Goal: Task Accomplishment & Management: Complete application form

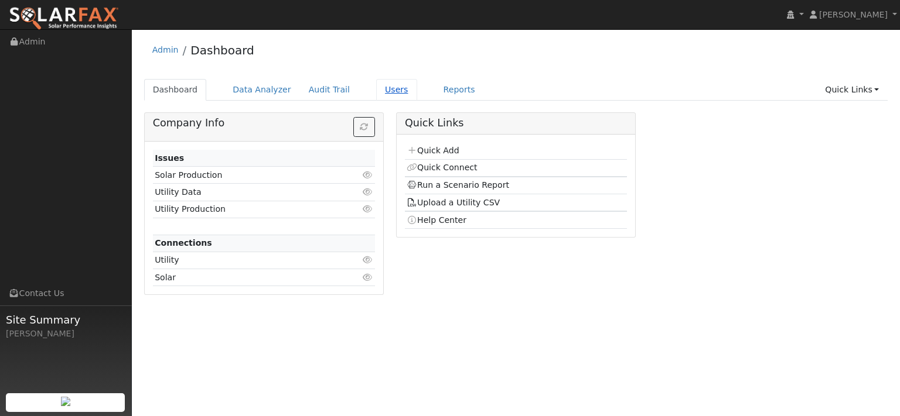
click at [415, 99] on link "Users" at bounding box center [396, 90] width 41 height 22
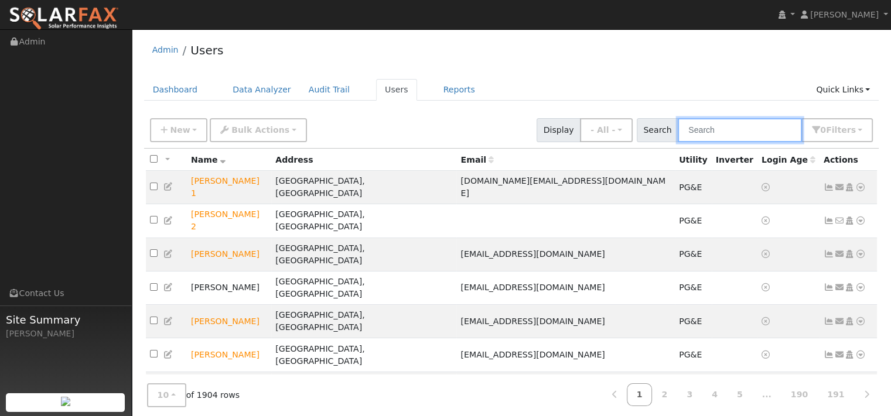
click at [678, 142] on input "text" at bounding box center [740, 130] width 124 height 24
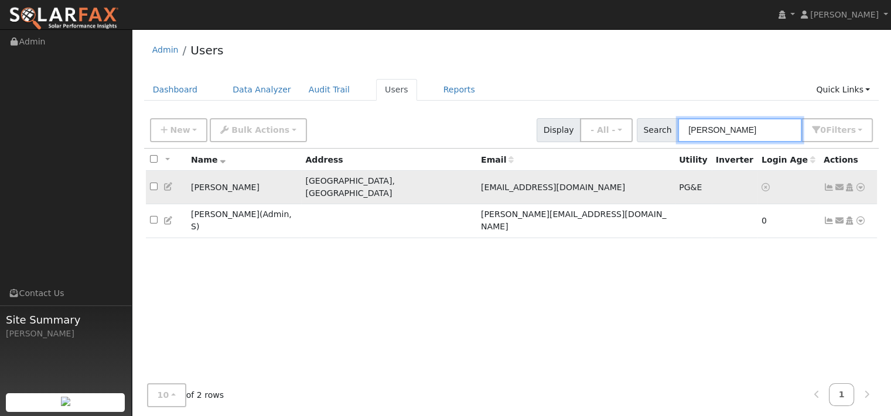
type input "barber"
click at [855, 192] on icon at bounding box center [860, 187] width 11 height 8
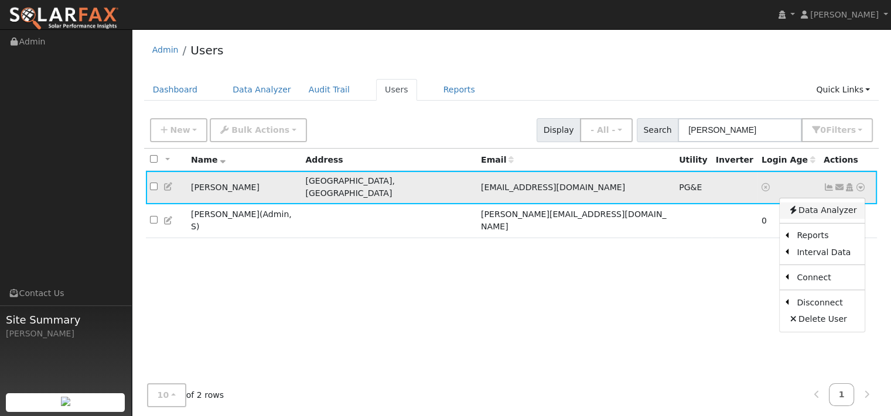
click at [813, 219] on link "Data Analyzer" at bounding box center [822, 211] width 85 height 16
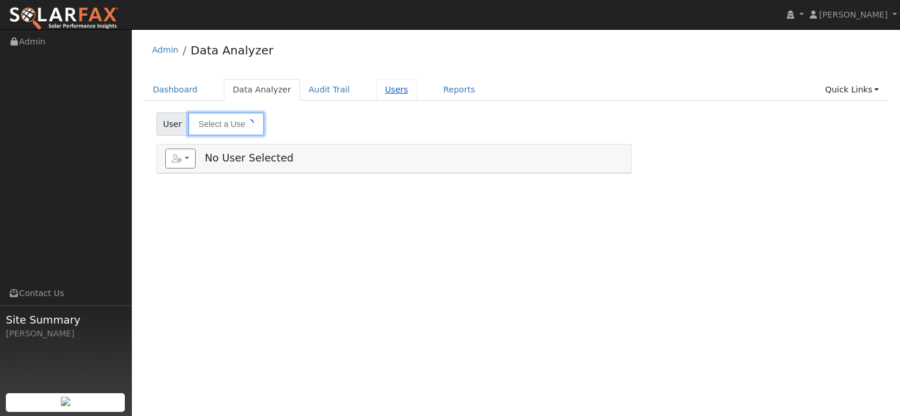
type input "[PERSON_NAME]"
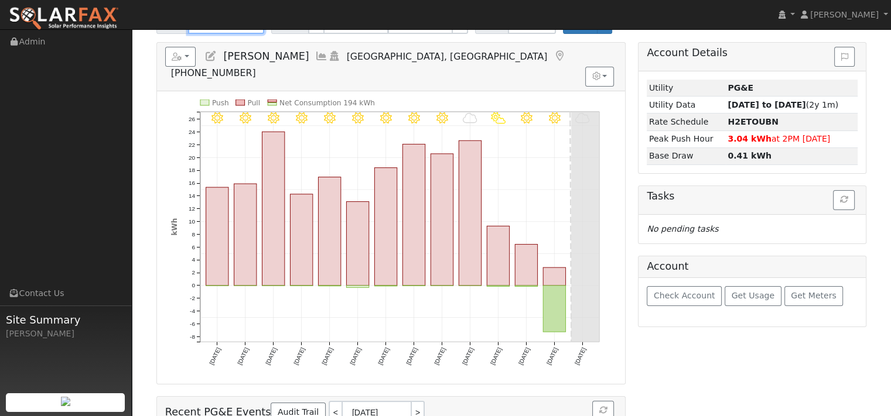
scroll to position [59, 0]
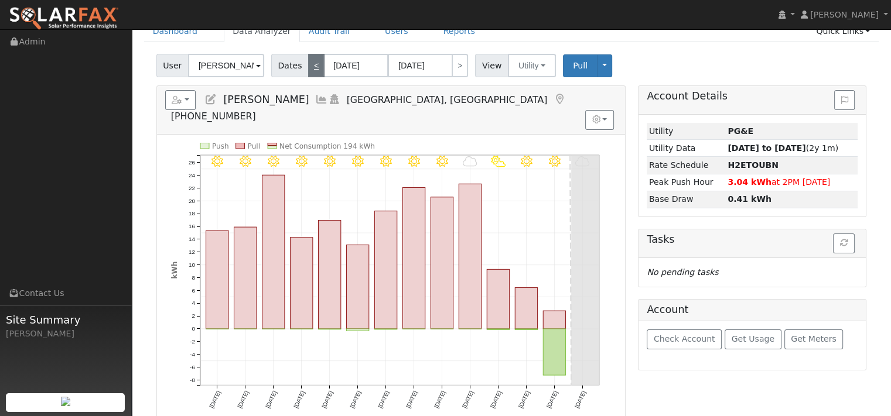
click at [324, 77] on link "<" at bounding box center [316, 65] width 16 height 23
type input "09/01/2025"
type input "09/14/2025"
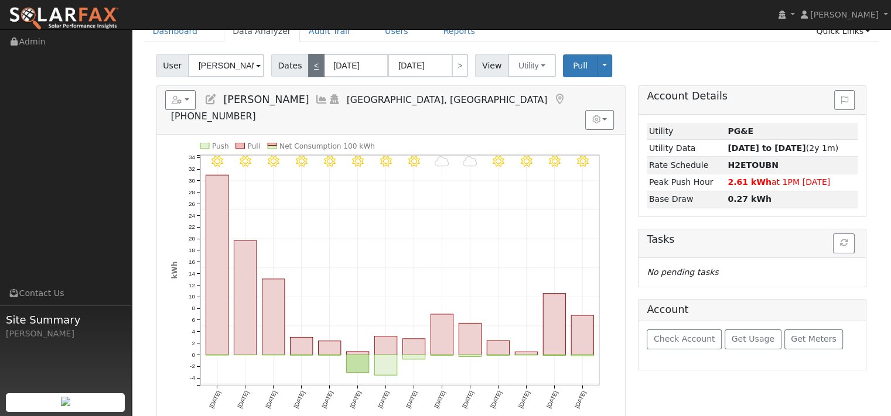
click at [324, 77] on link "<" at bounding box center [316, 65] width 16 height 23
type input "08/18/2025"
type input "08/31/2025"
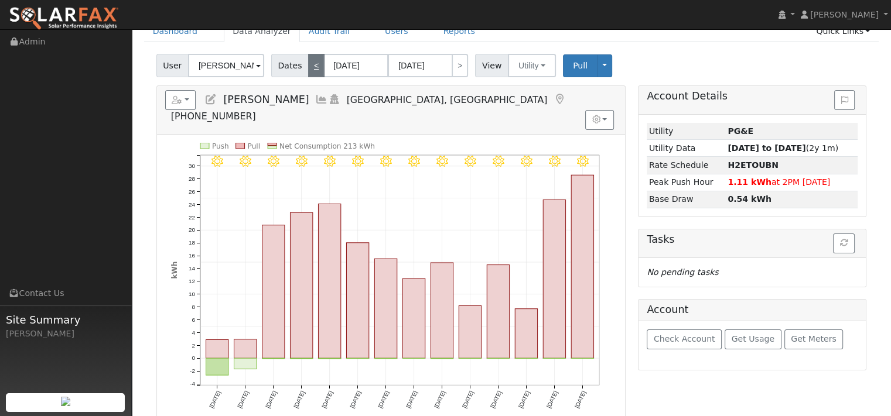
click at [324, 77] on link "<" at bounding box center [316, 65] width 16 height 23
type input "08/04/2025"
type input "08/17/2025"
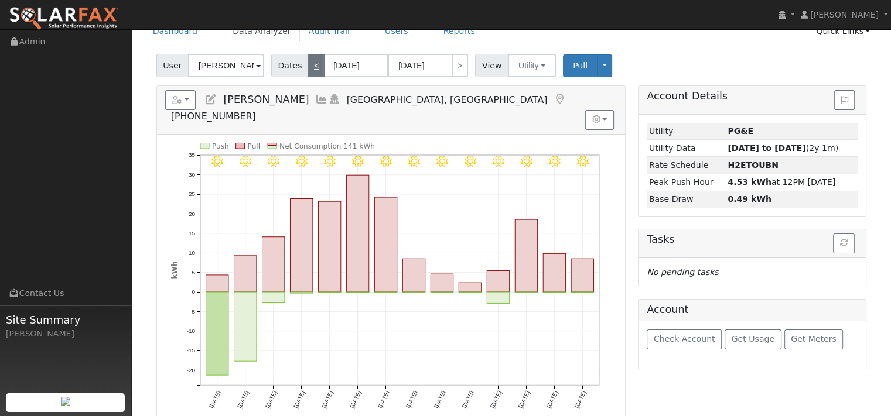
click at [324, 77] on link "<" at bounding box center [316, 65] width 16 height 23
type input "07/21/2025"
type input "08/03/2025"
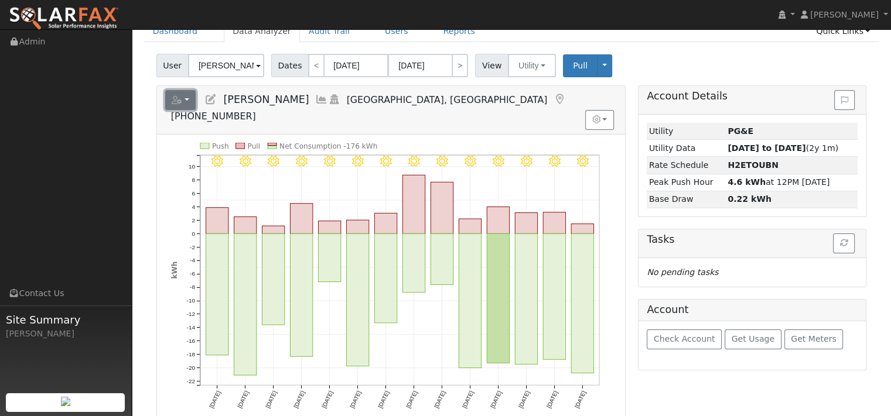
click at [196, 110] on button "button" at bounding box center [180, 100] width 31 height 20
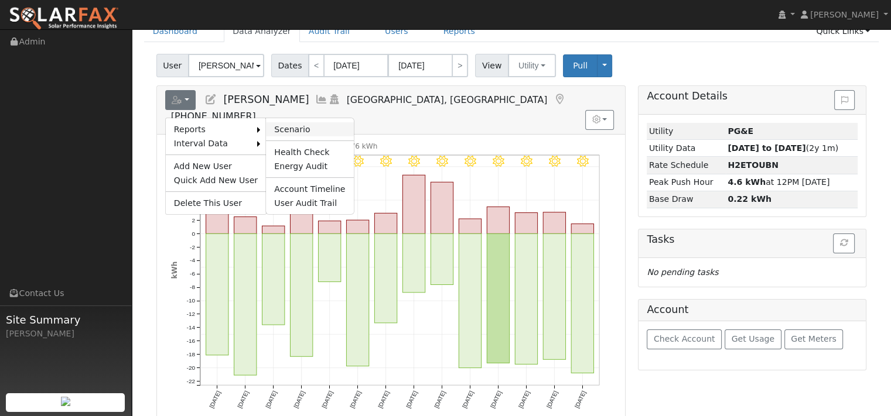
click at [308, 136] on link "Scenario" at bounding box center [309, 129] width 87 height 14
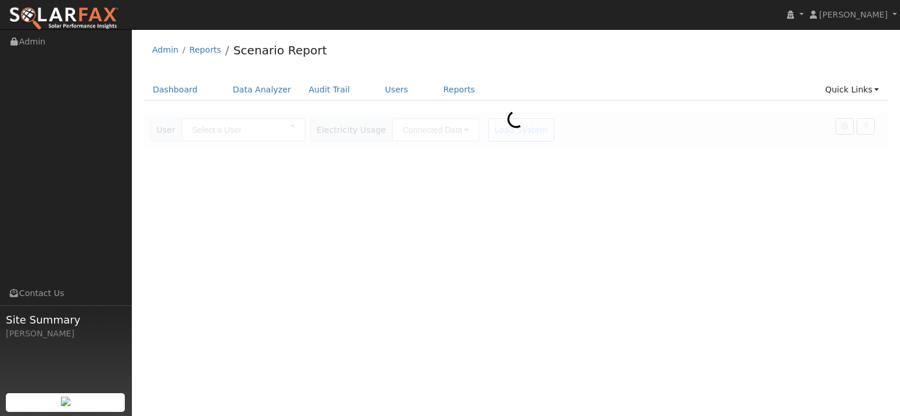
type input "[PERSON_NAME]"
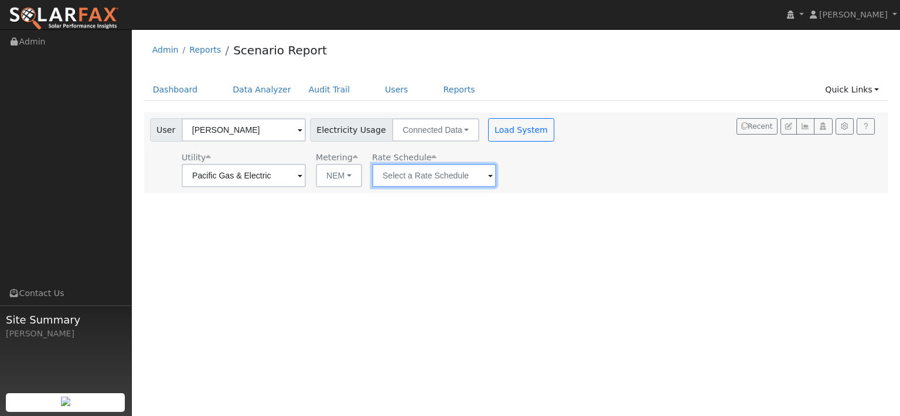
click at [496, 184] on input "text" at bounding box center [434, 175] width 124 height 23
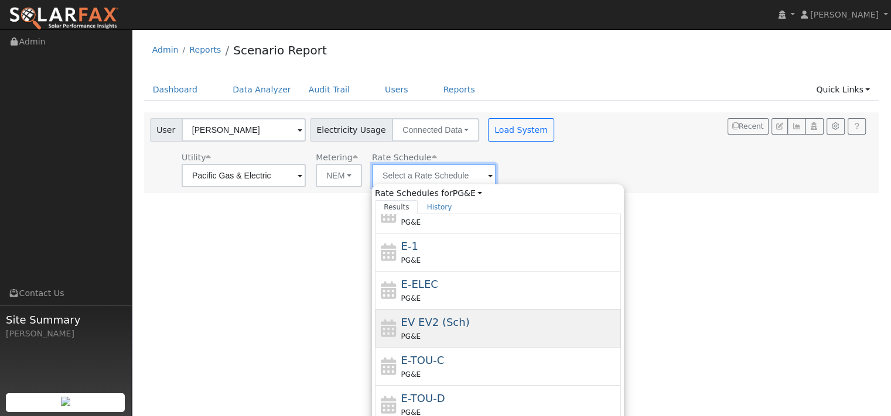
scroll to position [117, 0]
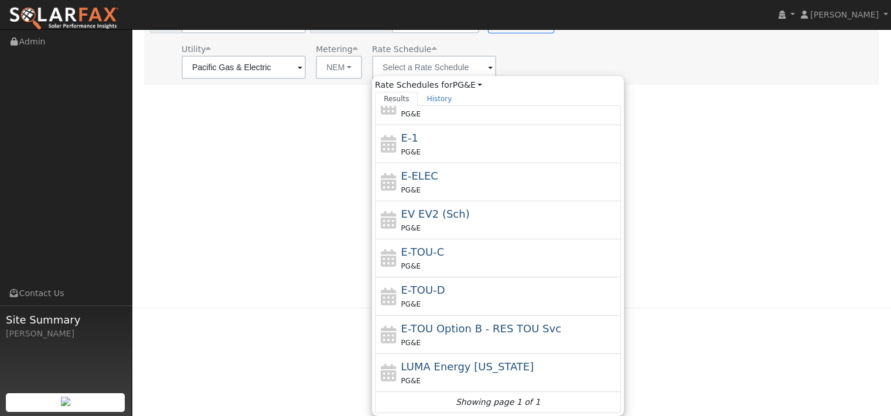
click at [487, 298] on div "PG&E" at bounding box center [509, 304] width 217 height 12
type input "E-TOU-D"
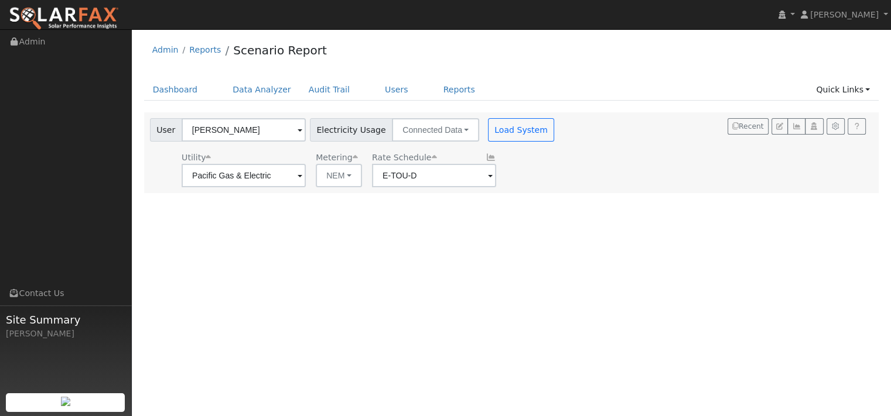
scroll to position [0, 0]
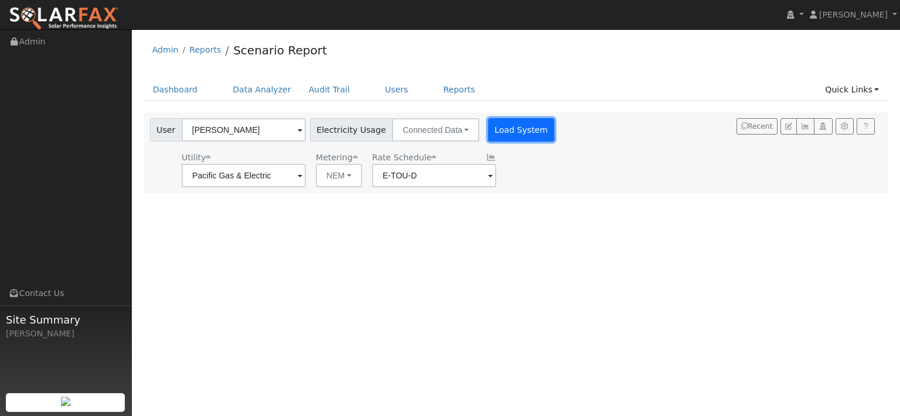
click at [555, 140] on button "Load System" at bounding box center [521, 129] width 67 height 23
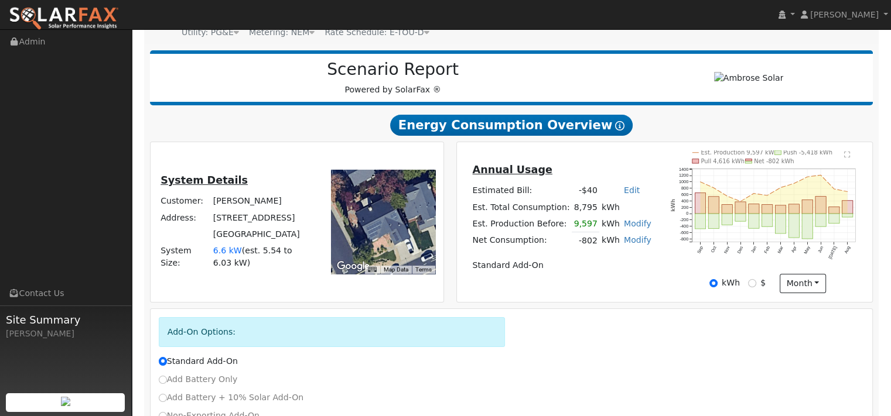
scroll to position [176, 0]
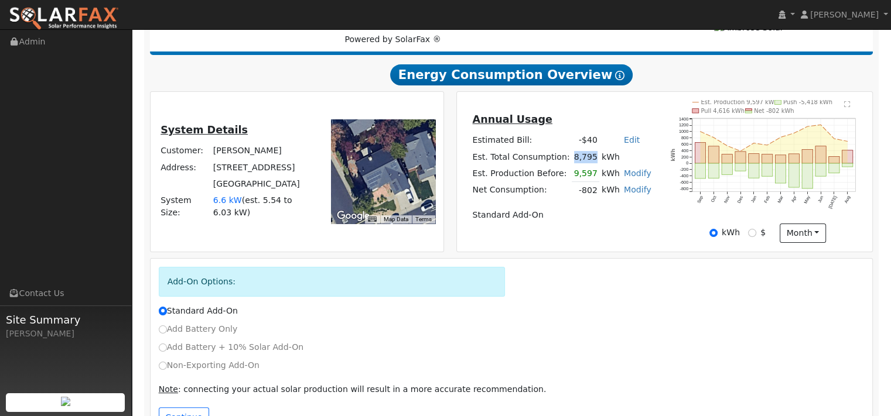
drag, startPoint x: 590, startPoint y: 215, endPoint x: 569, endPoint y: 215, distance: 21.1
click at [572, 165] on td "8,795" at bounding box center [586, 157] width 28 height 16
drag, startPoint x: 563, startPoint y: 252, endPoint x: 591, endPoint y: 252, distance: 28.1
click at [591, 182] on tr "Est. Production Before: 9,597 kWh Modify Change Production Before: 9597 kWh New…" at bounding box center [561, 173] width 183 height 17
click at [586, 182] on td "9,597" at bounding box center [586, 173] width 28 height 17
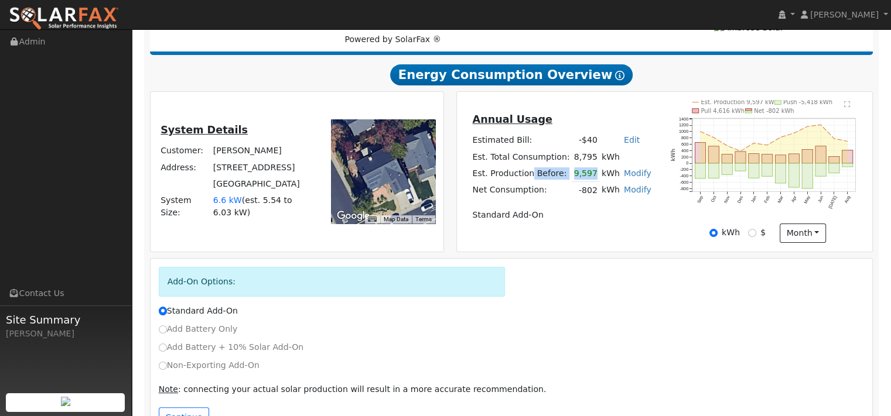
drag, startPoint x: 563, startPoint y: 249, endPoint x: 589, endPoint y: 249, distance: 25.2
click at [589, 182] on tr "Est. Production Before: 9,597 kWh Modify Change Production Before: 9597 kWh New…" at bounding box center [561, 173] width 183 height 17
click at [562, 165] on td "Est. Total Consumption:" at bounding box center [520, 157] width 101 height 16
drag, startPoint x: 566, startPoint y: 250, endPoint x: 588, endPoint y: 251, distance: 22.3
click at [588, 182] on td "9,597" at bounding box center [586, 173] width 28 height 17
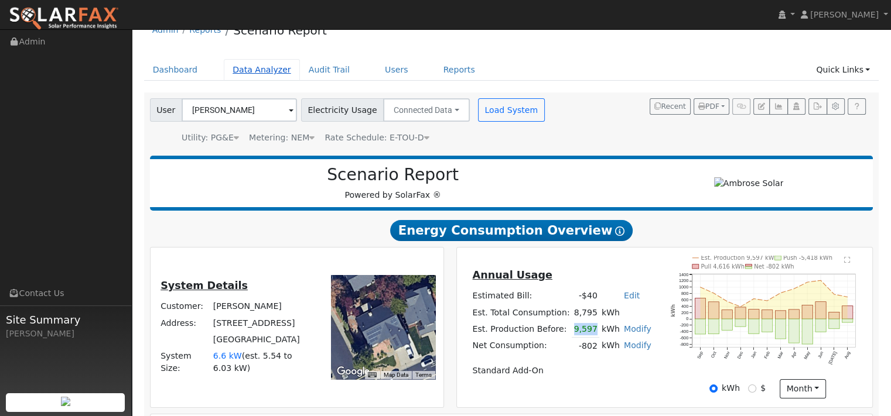
scroll to position [0, 0]
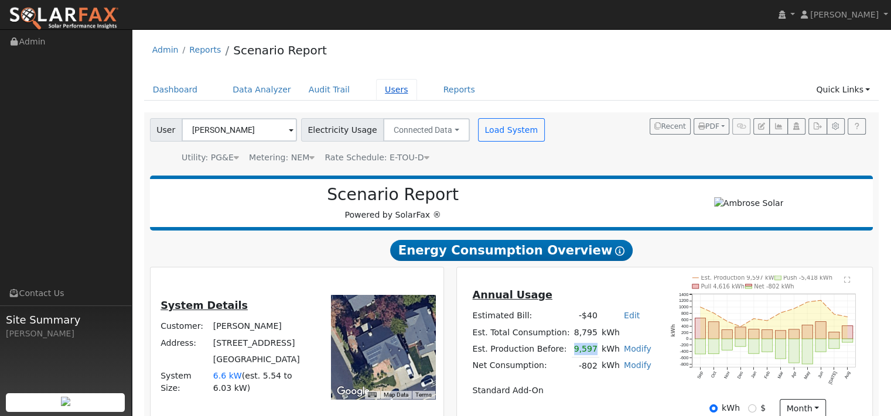
click at [417, 98] on link "Users" at bounding box center [396, 90] width 41 height 22
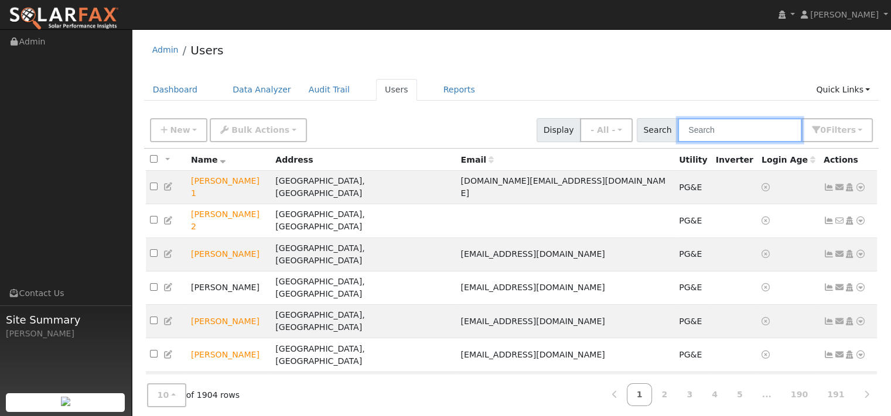
drag, startPoint x: 689, startPoint y: 140, endPoint x: 684, endPoint y: 132, distance: 8.9
click at [689, 140] on input "text" at bounding box center [740, 130] width 124 height 24
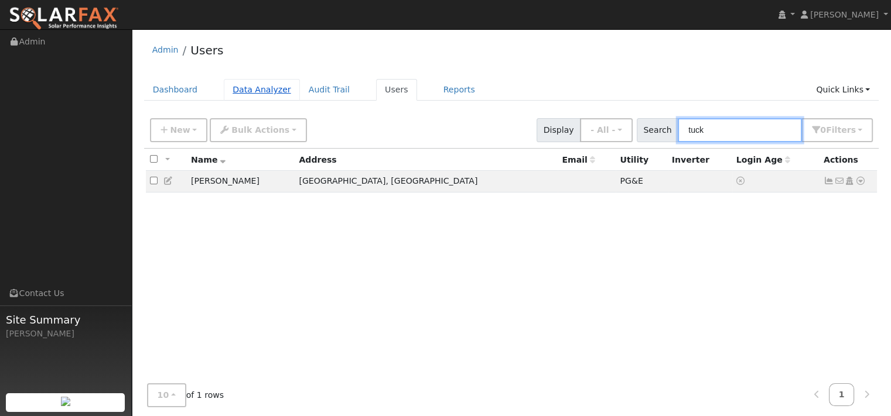
type input "tuck"
click at [279, 100] on link "Data Analyzer" at bounding box center [262, 90] width 76 height 22
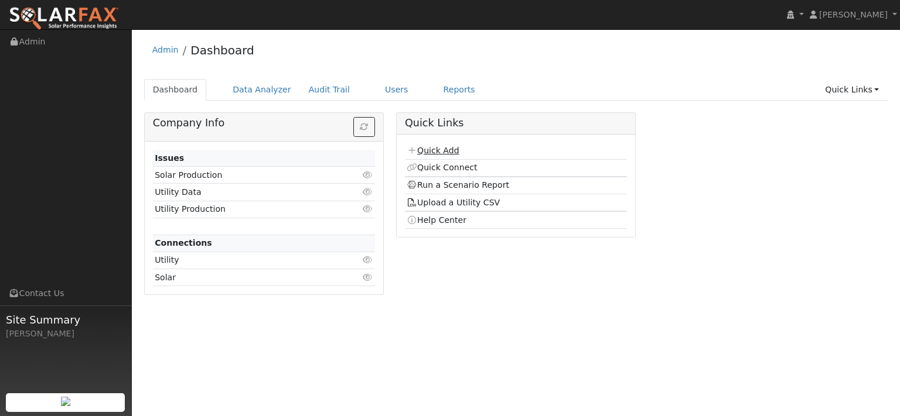
click at [441, 155] on link "Quick Add" at bounding box center [432, 150] width 52 height 9
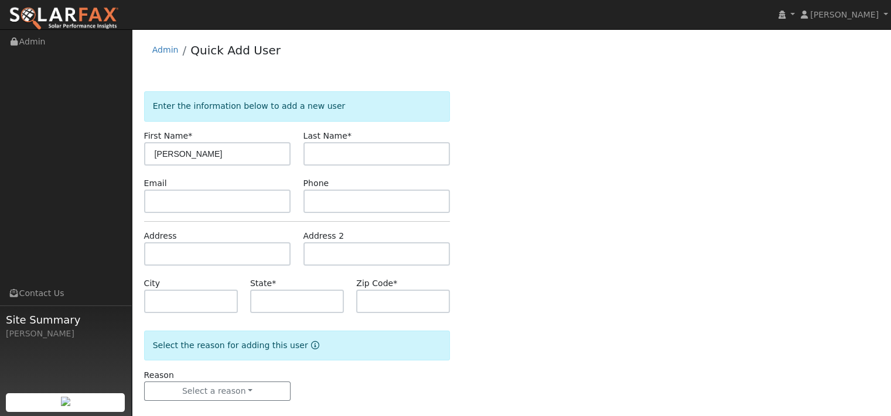
type input "[PERSON_NAME]"
type input "Tuck"
click at [227, 266] on input "text" at bounding box center [217, 253] width 147 height 23
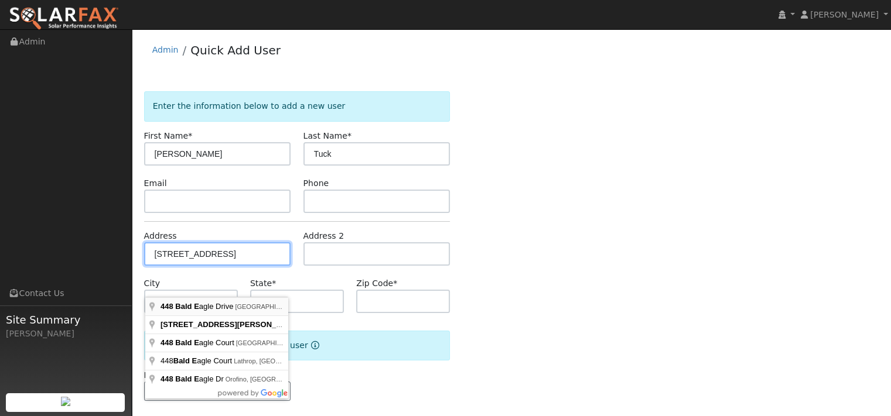
type input "[STREET_ADDRESS]"
type input "[GEOGRAPHIC_DATA]"
type input "CA"
type input "95688"
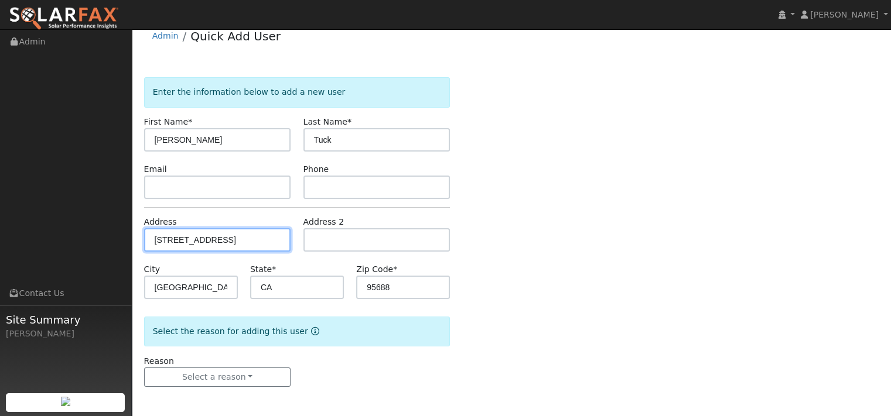
scroll to position [64, 0]
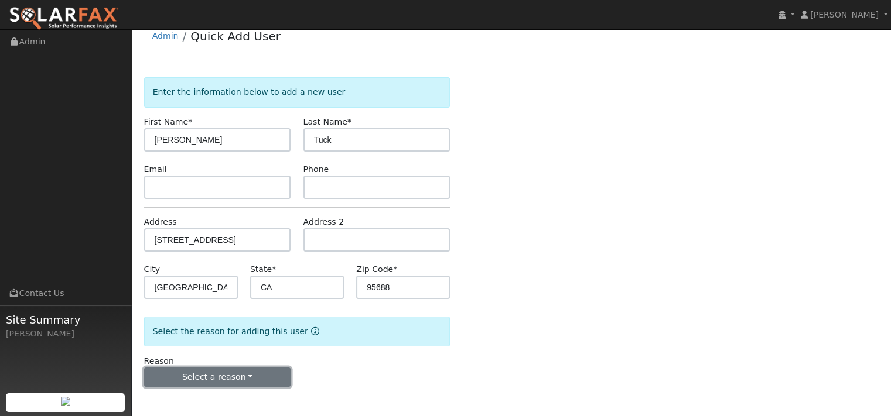
click at [234, 371] on button "Select a reason" at bounding box center [217, 378] width 147 height 20
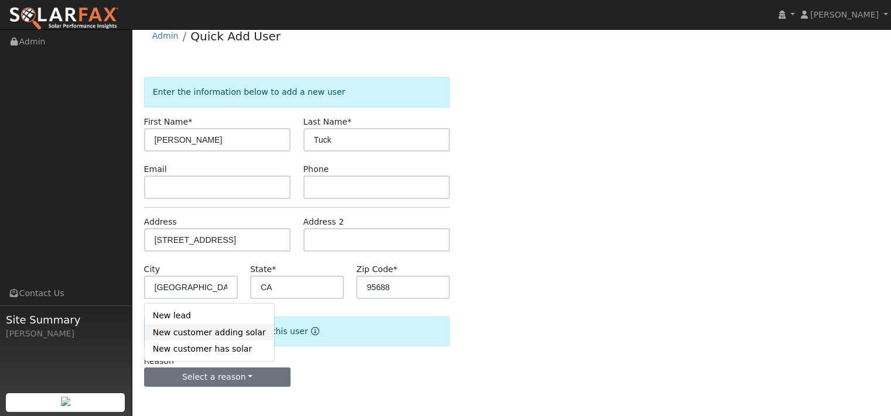
click at [200, 334] on link "New customer adding solar" at bounding box center [209, 332] width 129 height 16
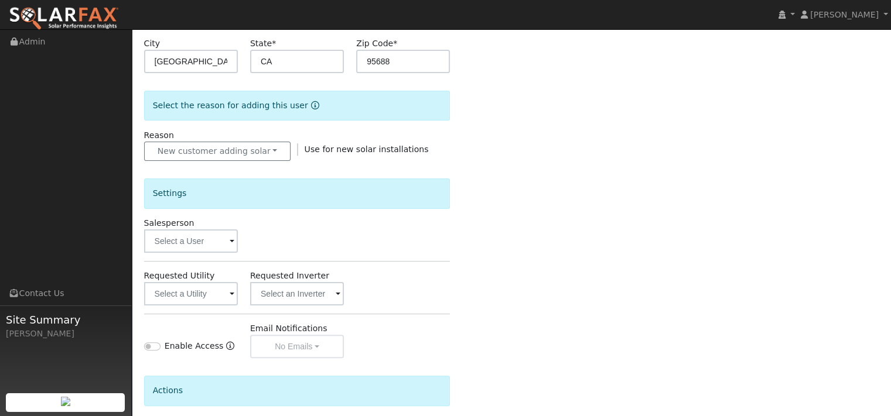
scroll to position [445, 0]
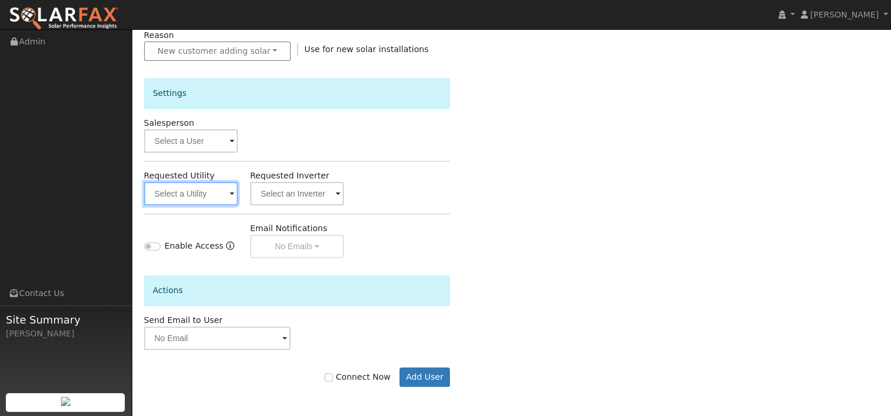
click at [206, 182] on input "text" at bounding box center [191, 193] width 94 height 23
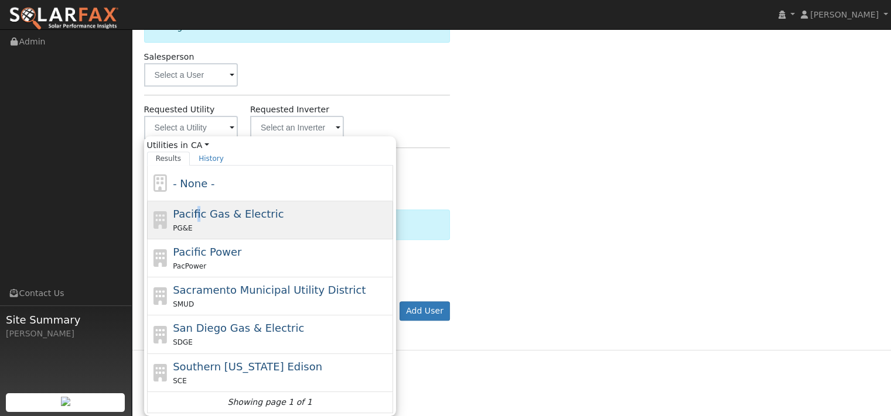
click at [197, 220] on span "Pacific Gas & Electric" at bounding box center [228, 214] width 111 height 12
type input "Pacific Gas & Electric"
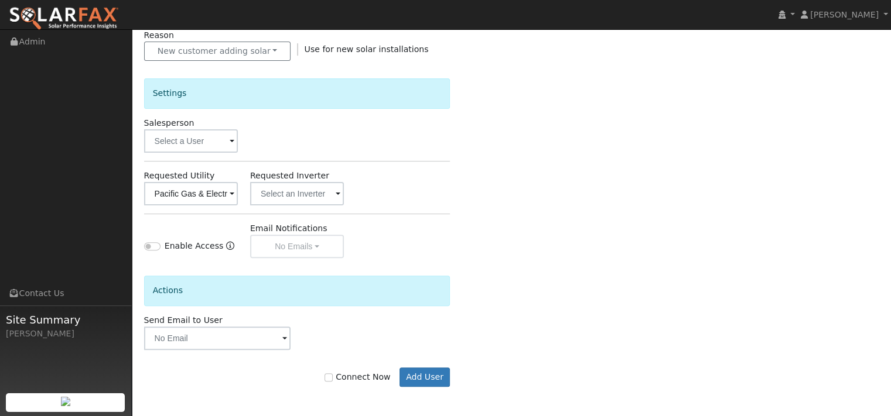
click at [306, 374] on div "Connect Now Add User" at bounding box center [297, 378] width 319 height 20
click at [324, 377] on input "Connect Now" at bounding box center [328, 378] width 8 height 8
checkbox input "true"
click at [406, 381] on button "Add User" at bounding box center [424, 378] width 51 height 20
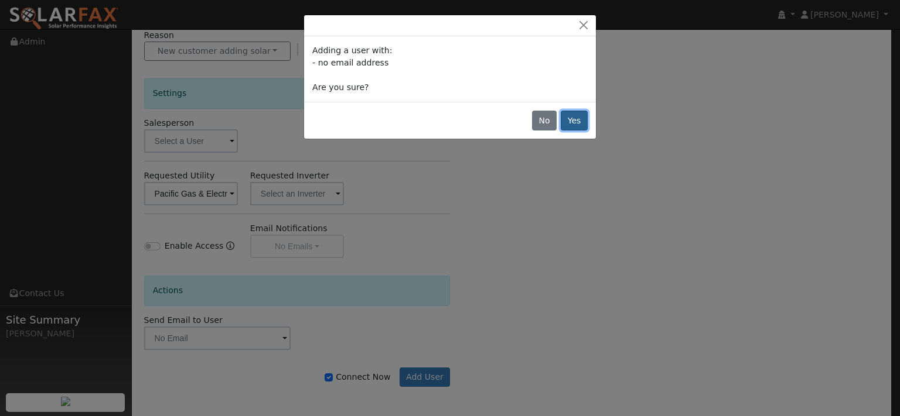
click at [561, 131] on button "Yes" at bounding box center [573, 121] width 27 height 20
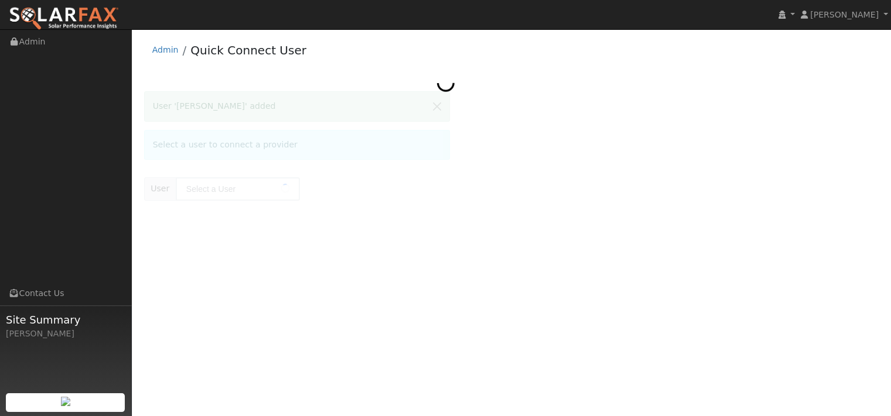
type input "[PERSON_NAME]"
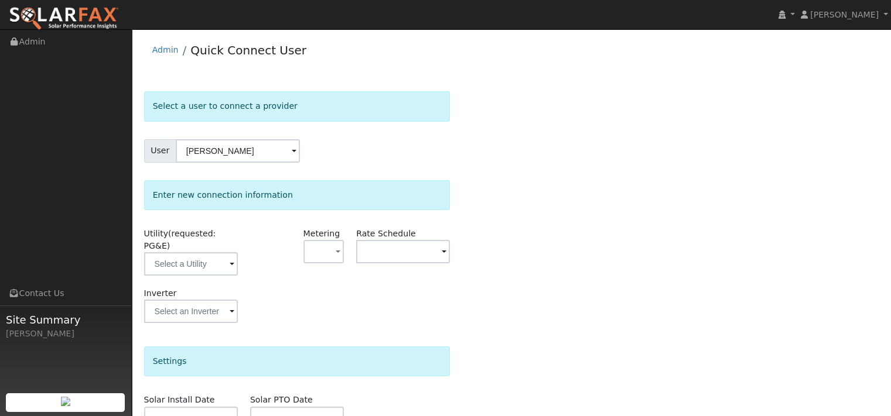
click at [558, 153] on div "Select a user to connect a provider User [PERSON_NAME] Account Default Account …" at bounding box center [511, 332] width 735 height 483
click at [225, 276] on input "text" at bounding box center [191, 263] width 94 height 23
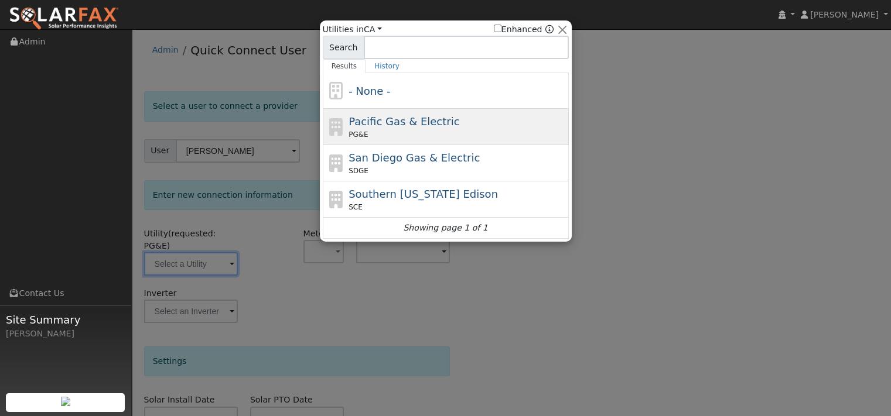
click at [357, 135] on span "PG&E" at bounding box center [357, 134] width 19 height 11
type input "PG&E"
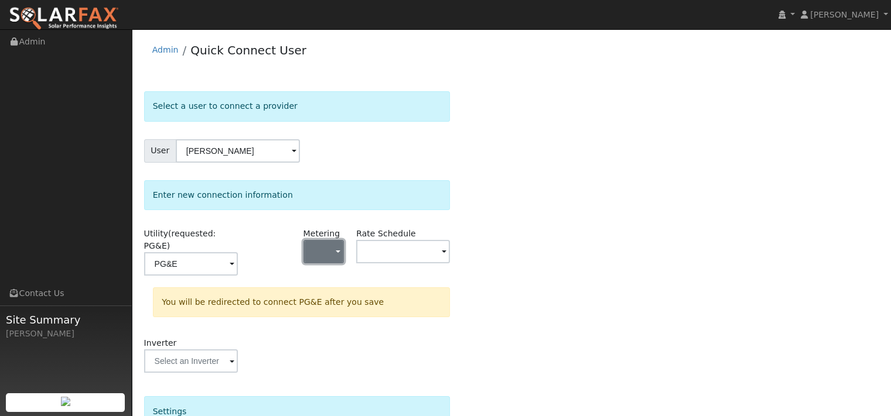
click at [334, 264] on button "button" at bounding box center [323, 251] width 41 height 23
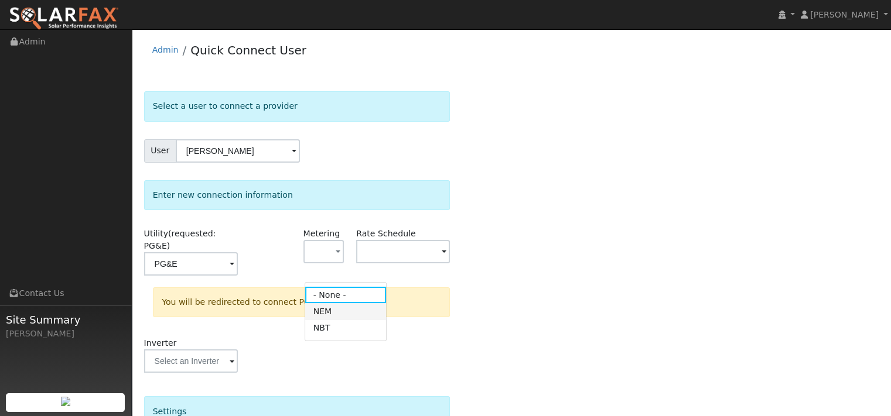
click at [336, 320] on link "NEM" at bounding box center [345, 311] width 81 height 16
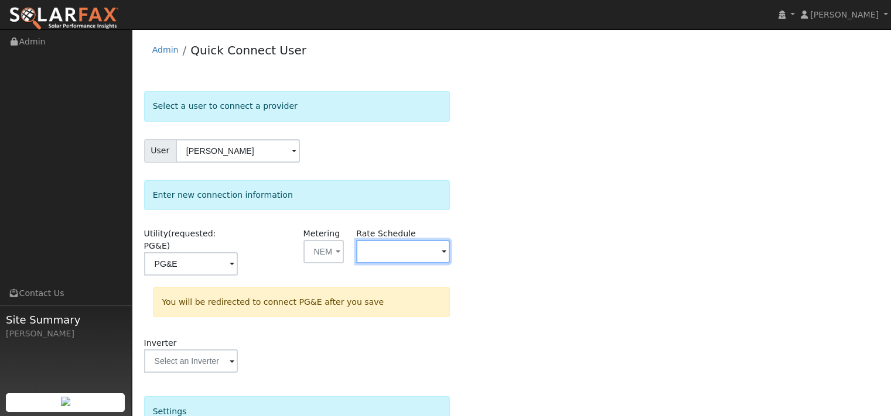
click at [433, 264] on input "text" at bounding box center [403, 251] width 94 height 23
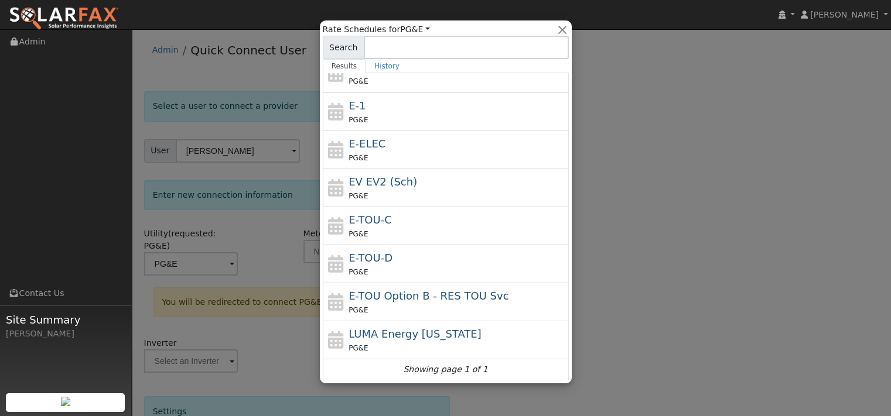
scroll to position [176, 0]
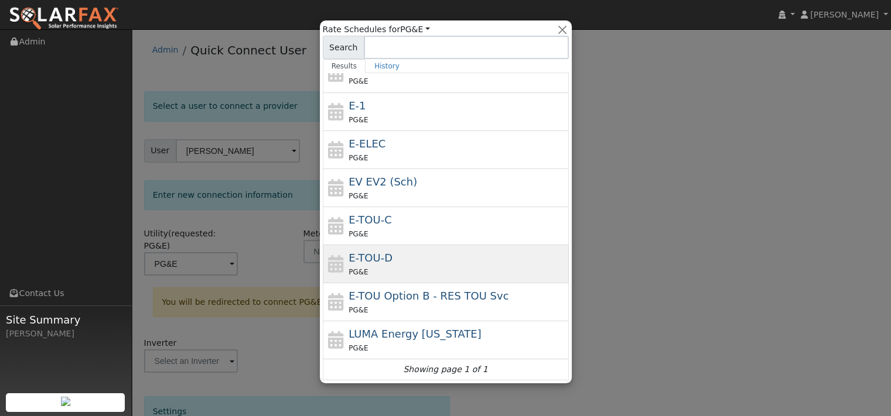
click at [382, 264] on span "E-TOU-D" at bounding box center [370, 258] width 44 height 12
type input "E-TOU-D"
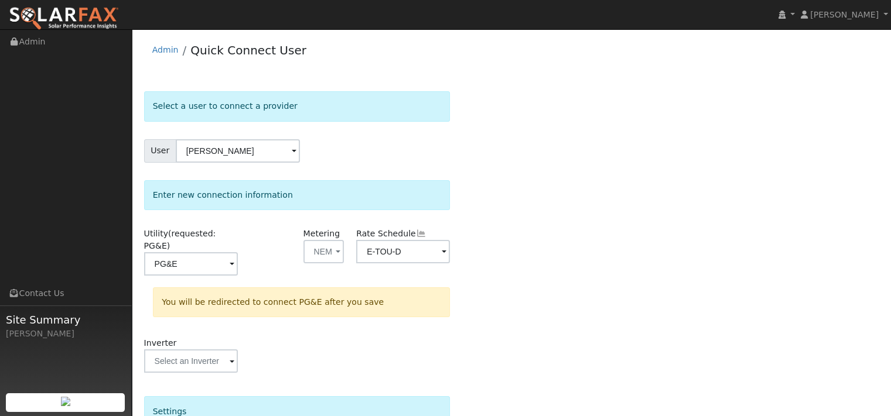
click at [489, 263] on div "Select a user to connect a provider User Bryan Tuck Account Default Account Def…" at bounding box center [511, 357] width 735 height 533
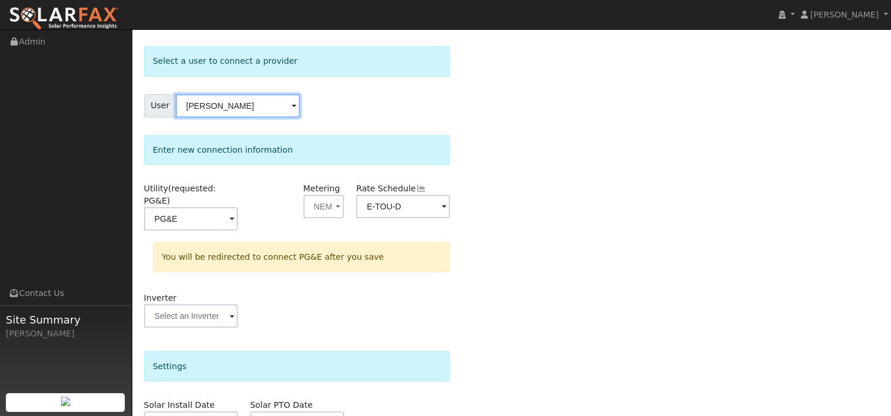
scroll to position [279, 0]
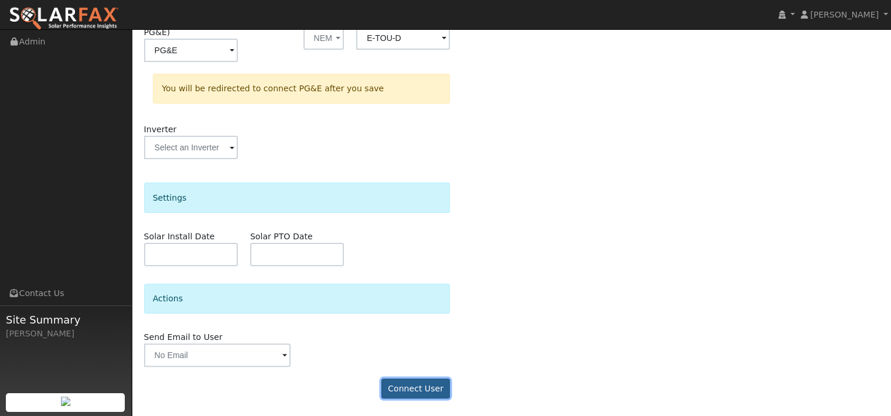
click at [393, 381] on button "Connect User" at bounding box center [415, 389] width 69 height 20
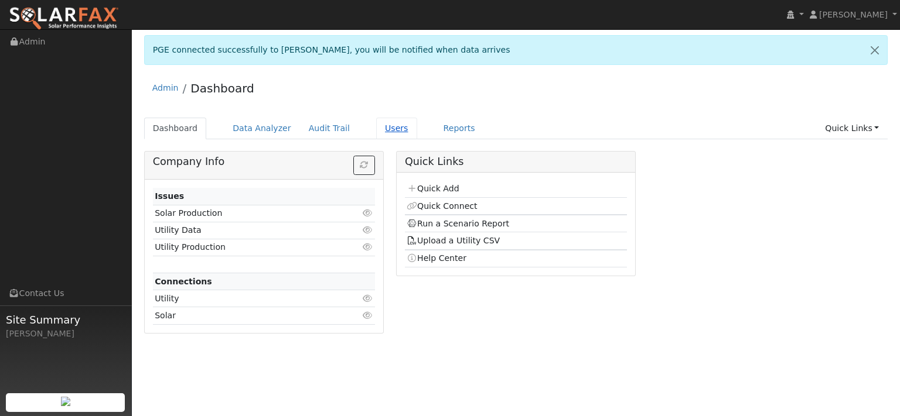
click at [417, 139] on link "Users" at bounding box center [396, 129] width 41 height 22
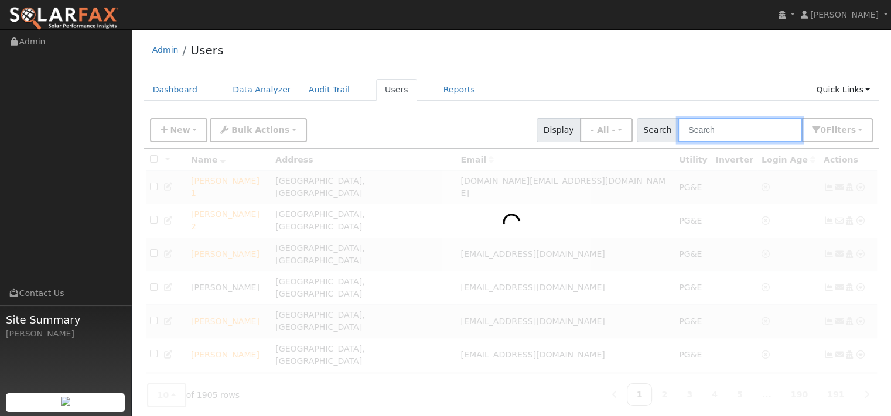
click at [685, 142] on input "text" at bounding box center [740, 130] width 124 height 24
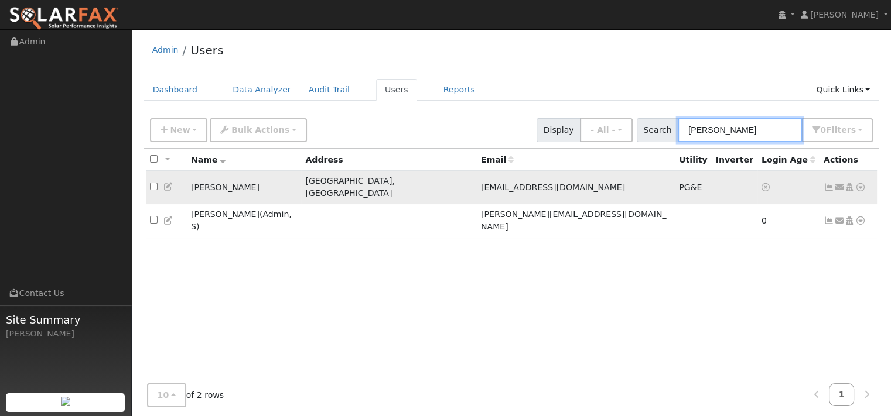
type input "[PERSON_NAME]"
click at [855, 192] on icon at bounding box center [860, 187] width 11 height 8
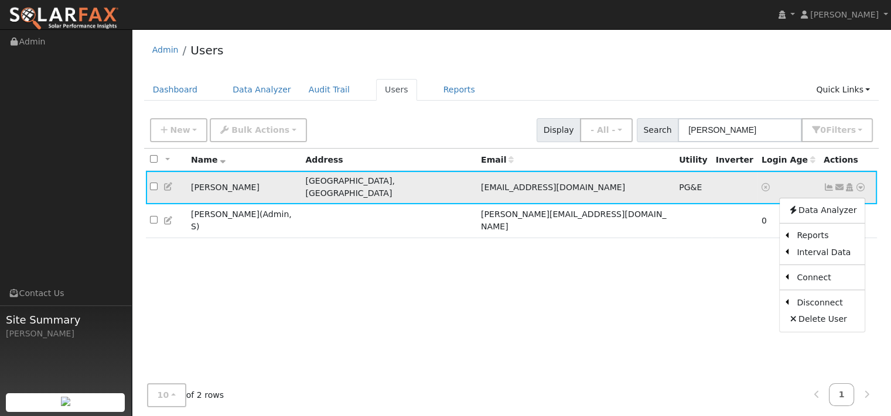
click at [834, 192] on icon at bounding box center [839, 187] width 11 height 8
click at [450, 299] on div "All None All on page None on page Name Address Email Utility Inverter Login Age…" at bounding box center [511, 274] width 735 height 250
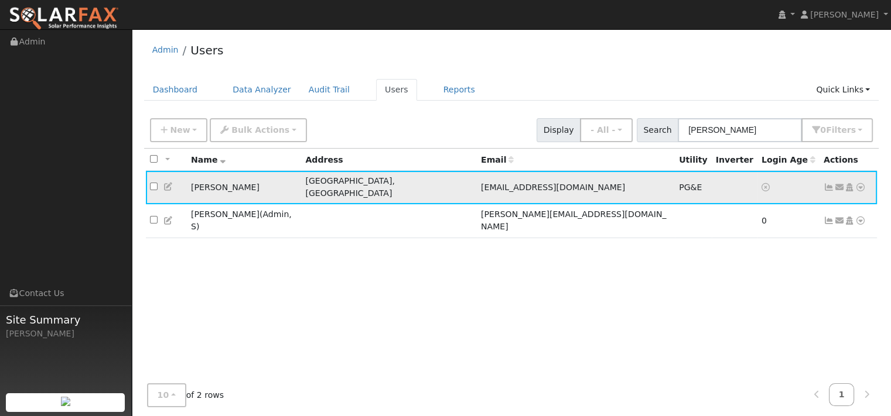
click at [855, 192] on icon at bounding box center [860, 187] width 11 height 8
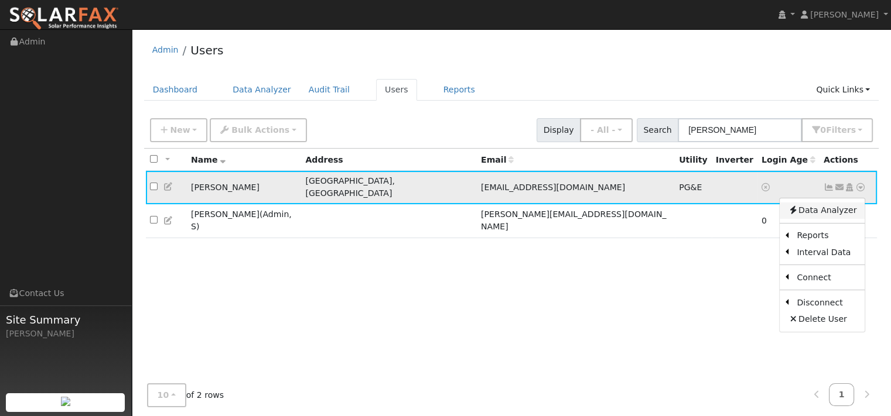
click at [815, 219] on link "Data Analyzer" at bounding box center [822, 211] width 85 height 16
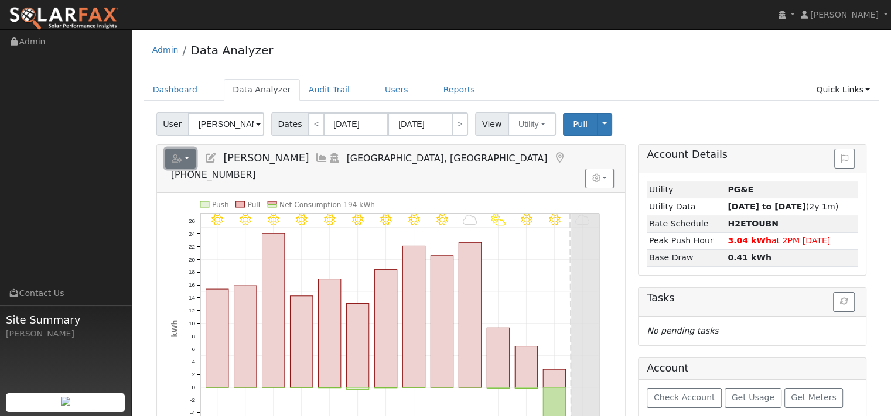
click at [193, 169] on button "button" at bounding box center [180, 159] width 31 height 20
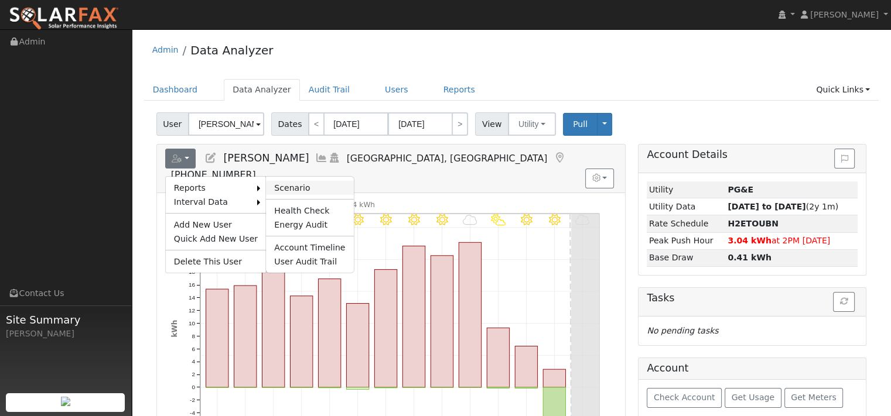
click at [304, 195] on link "Scenario" at bounding box center [309, 188] width 87 height 14
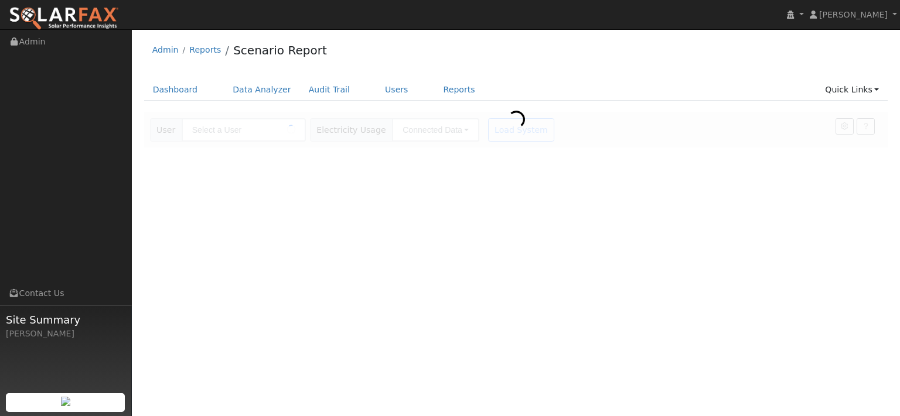
type input "[PERSON_NAME]"
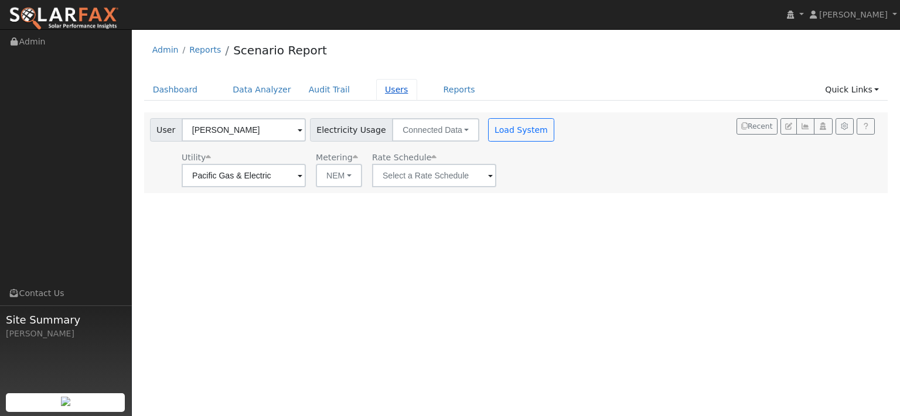
click at [417, 96] on link "Users" at bounding box center [396, 90] width 41 height 22
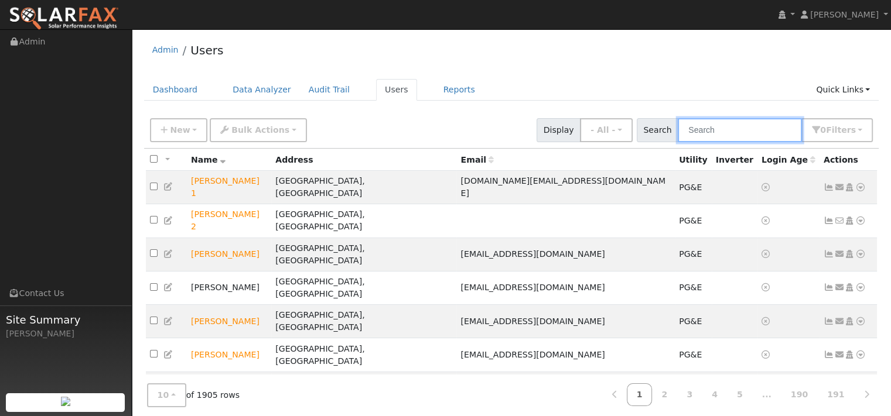
click at [753, 142] on input "text" at bounding box center [740, 130] width 124 height 24
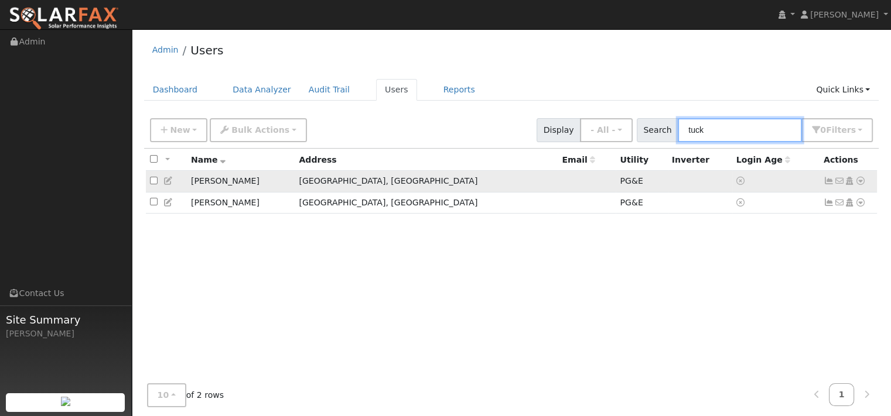
type input "tuck"
click at [855, 185] on icon at bounding box center [860, 181] width 11 height 8
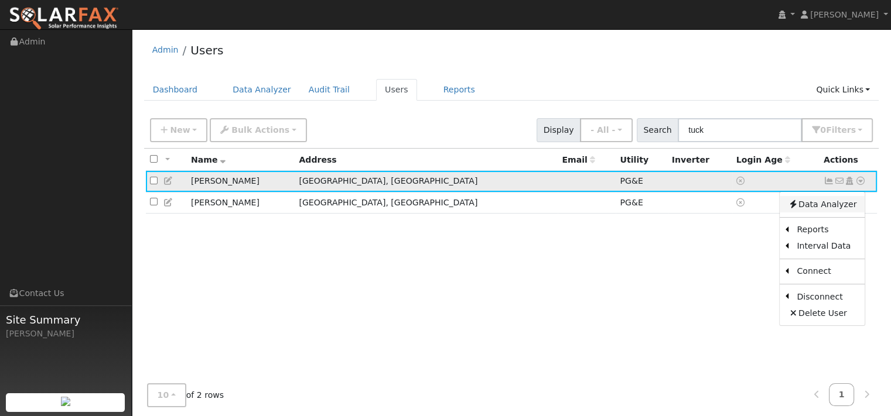
click at [813, 213] on link "Data Analyzer" at bounding box center [822, 204] width 85 height 16
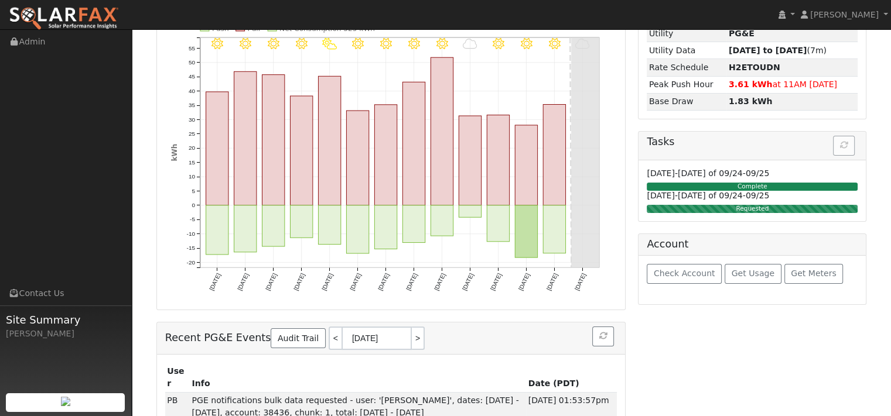
scroll to position [176, 0]
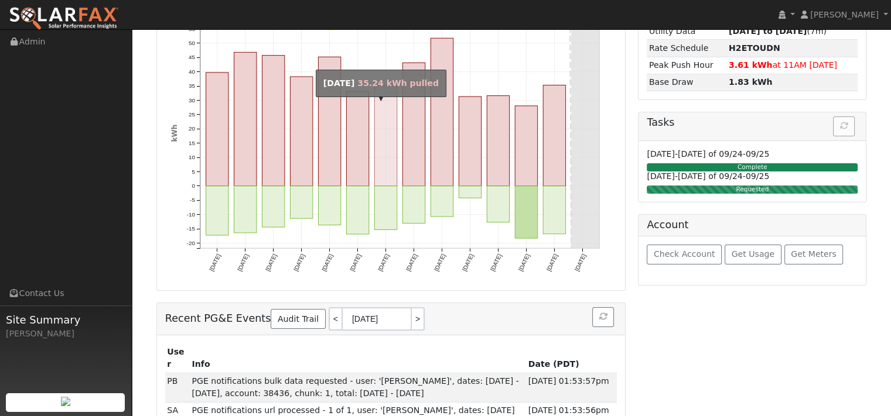
click at [384, 177] on rect "onclick=""" at bounding box center [385, 136] width 22 height 101
type input "[DATE]"
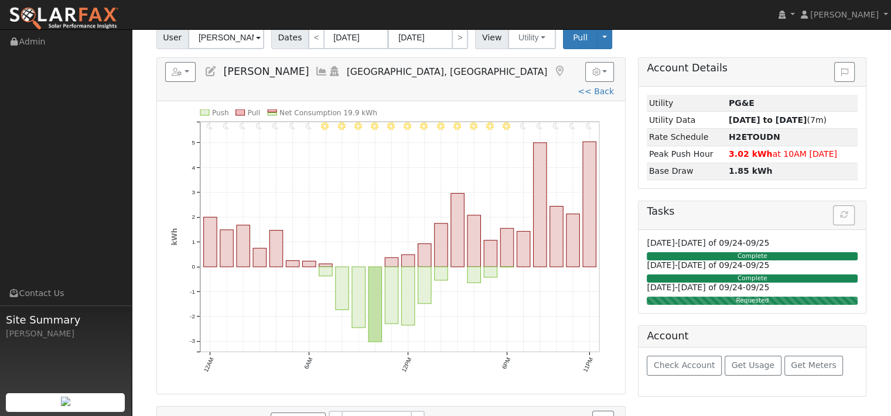
scroll to position [59, 0]
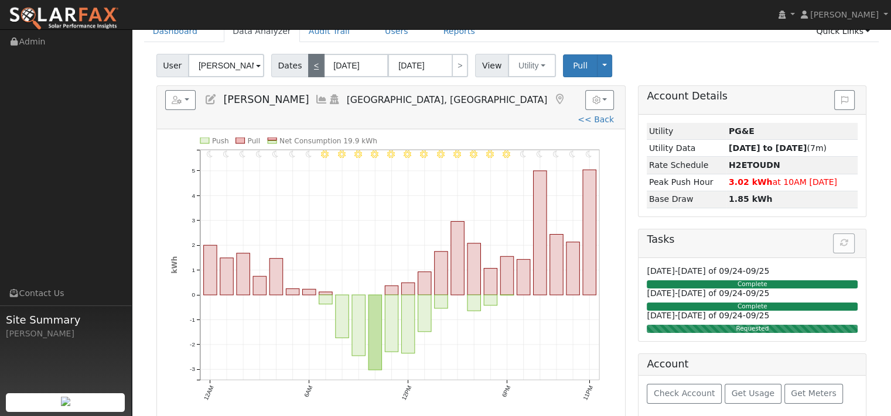
click at [324, 77] on link "<" at bounding box center [316, 65] width 16 height 23
type input "09/20/2025"
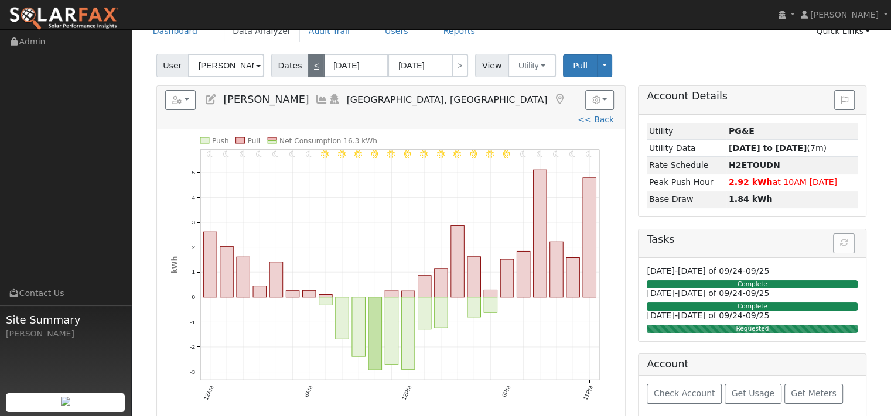
click at [324, 77] on link "<" at bounding box center [316, 65] width 16 height 23
type input "09/19/2025"
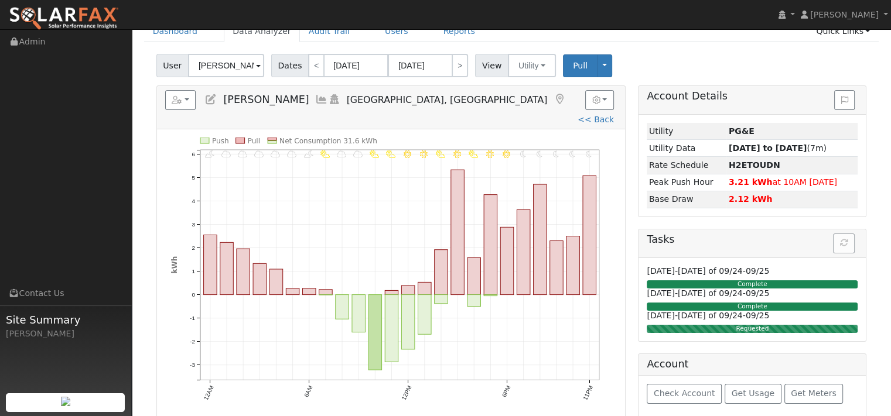
click at [316, 105] on icon at bounding box center [321, 99] width 13 height 11
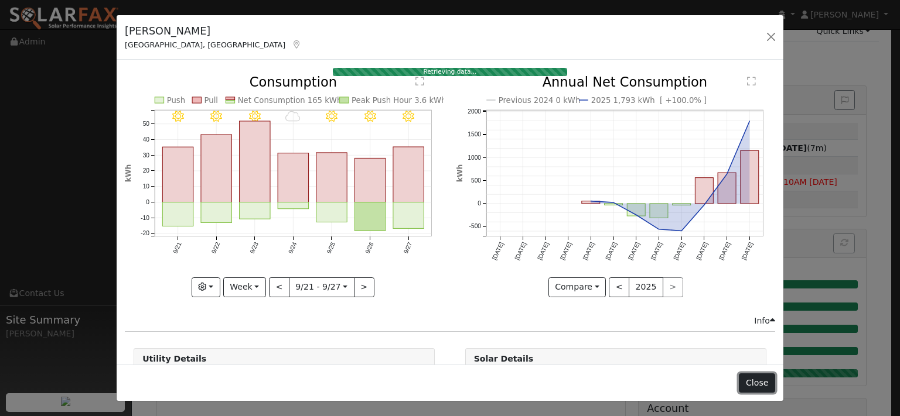
click at [752, 377] on button "Close" at bounding box center [757, 384] width 36 height 20
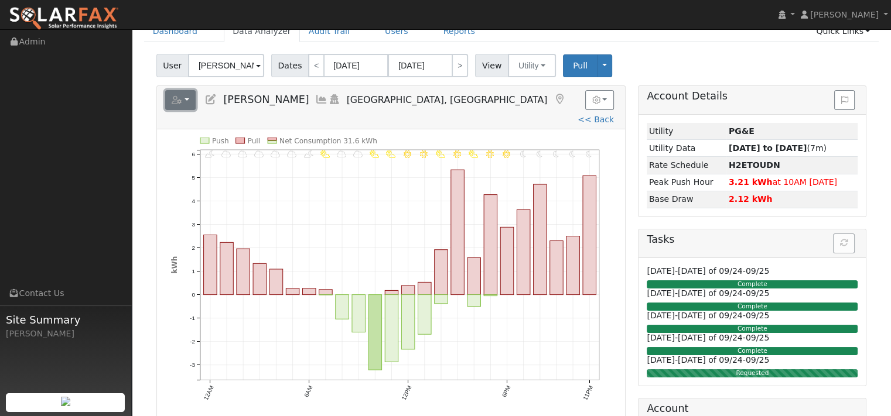
click at [196, 110] on button "button" at bounding box center [180, 100] width 31 height 20
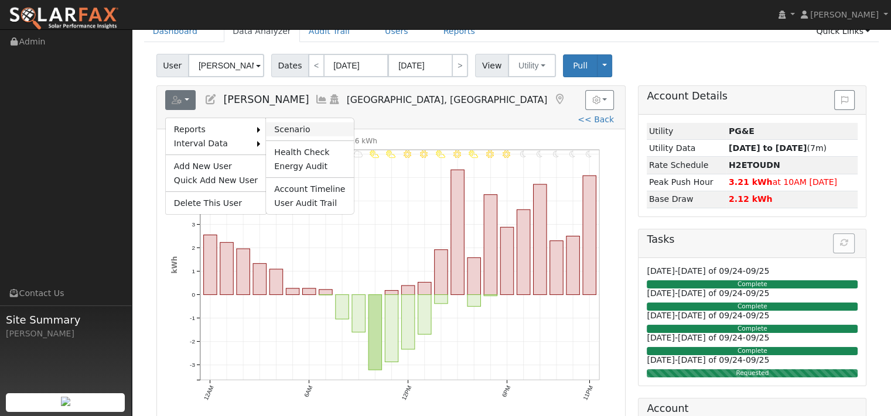
click at [321, 136] on link "Scenario" at bounding box center [309, 129] width 87 height 14
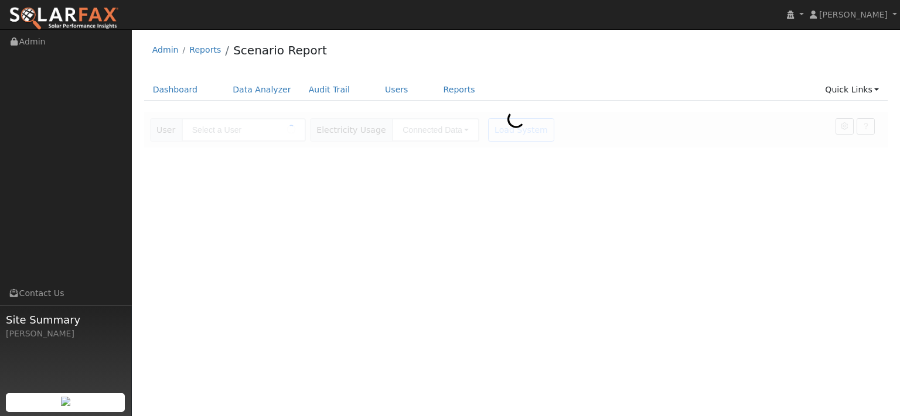
type input "[PERSON_NAME]"
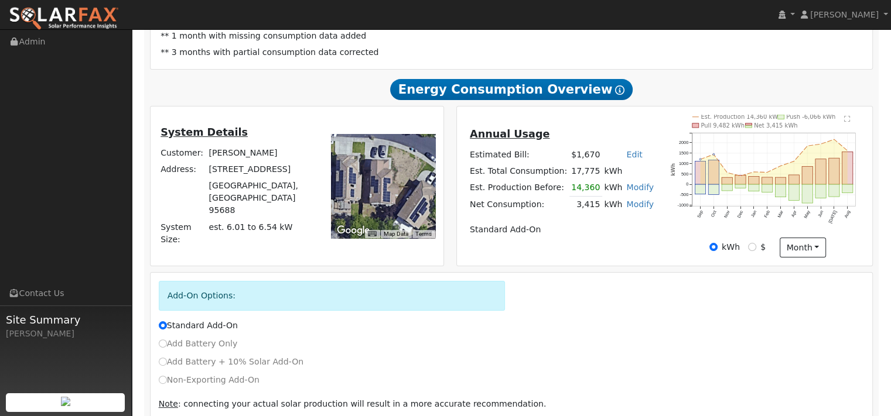
scroll to position [293, 0]
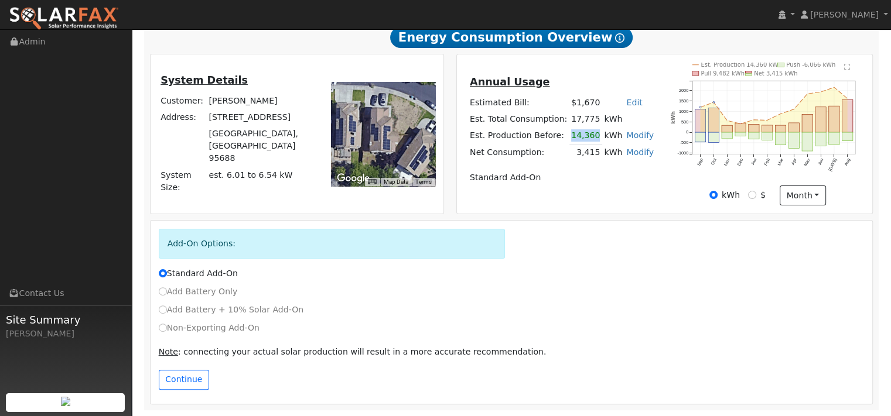
drag, startPoint x: 562, startPoint y: 224, endPoint x: 590, endPoint y: 224, distance: 27.5
click at [590, 145] on td "14,360" at bounding box center [585, 136] width 33 height 17
click at [574, 145] on td "14,360" at bounding box center [585, 136] width 33 height 17
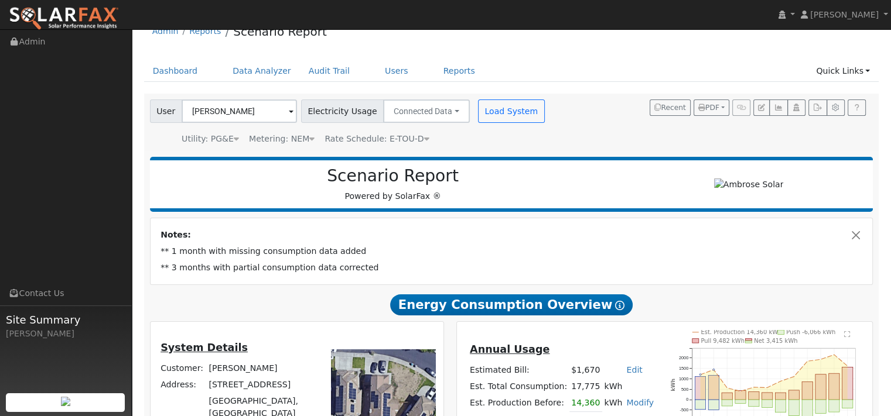
scroll to position [0, 0]
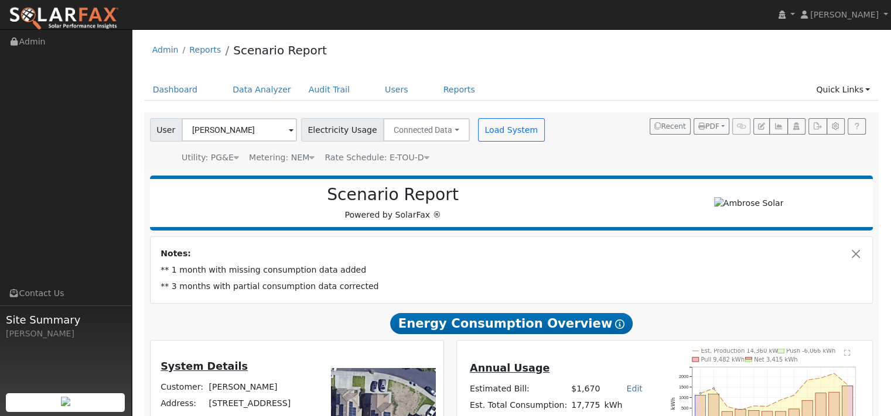
click at [83, 12] on img at bounding box center [64, 18] width 110 height 25
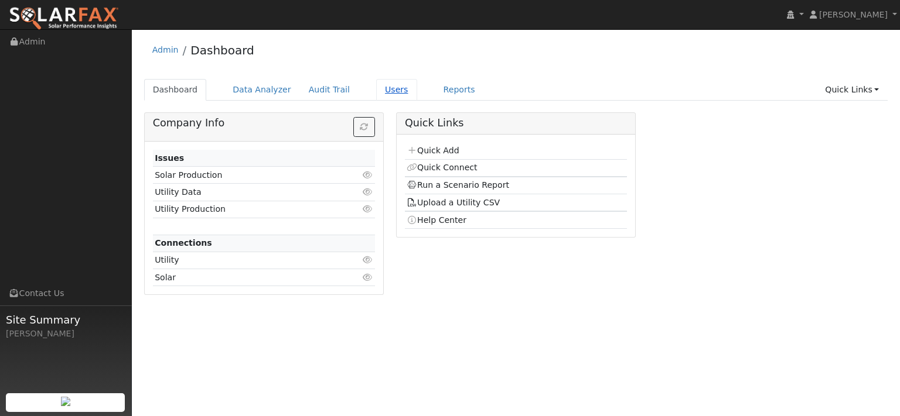
click at [417, 100] on link "Users" at bounding box center [396, 90] width 41 height 22
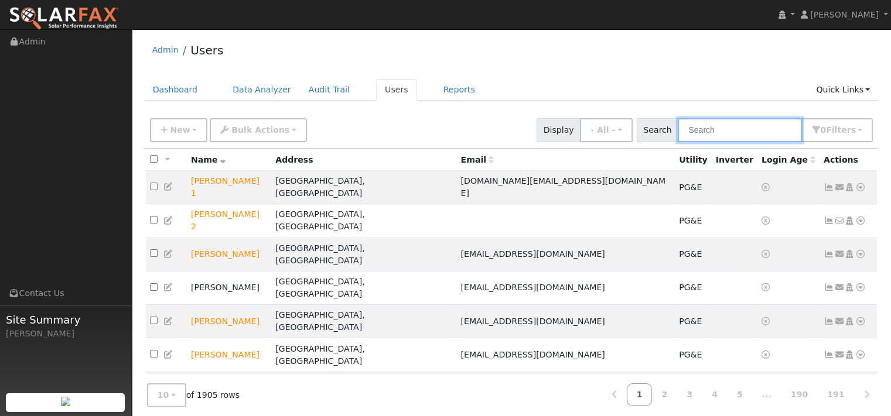
click at [746, 141] on input "text" at bounding box center [740, 130] width 124 height 24
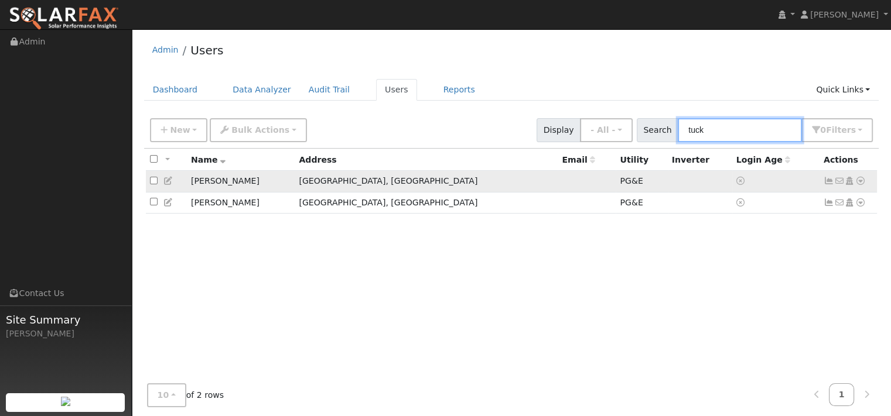
type input "tuck"
click at [834, 185] on icon at bounding box center [839, 181] width 11 height 8
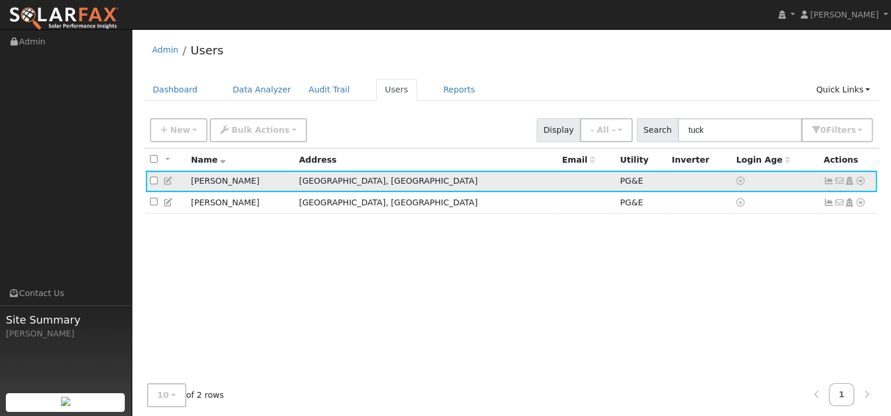
click at [834, 185] on icon at bounding box center [839, 181] width 11 height 8
click at [173, 185] on icon at bounding box center [168, 181] width 11 height 8
type input "Bryan"
type input "Tuck"
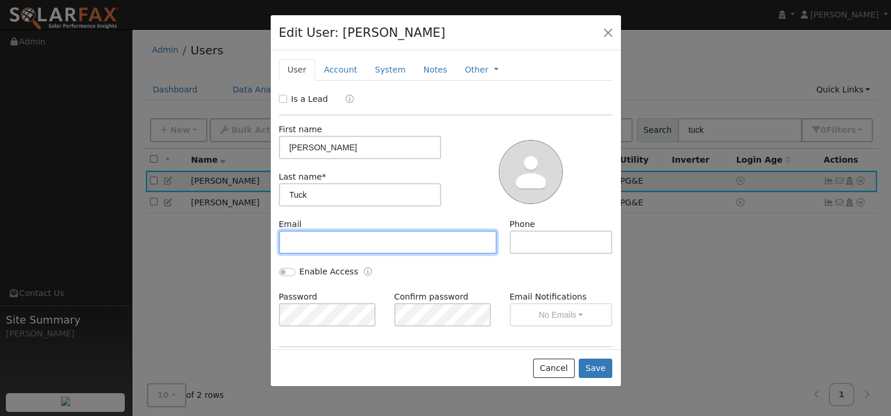
click at [317, 254] on input "text" at bounding box center [388, 242] width 218 height 23
paste input "bryrock@aol.com"
type input "bryrock@aol.com"
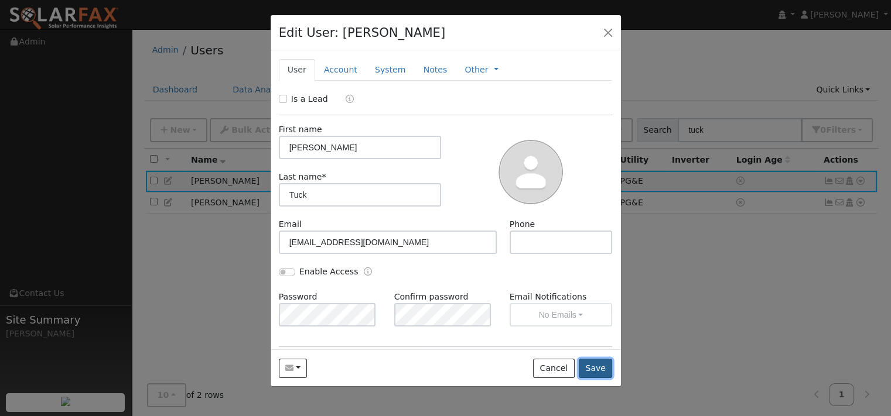
click at [589, 379] on button "Save" at bounding box center [596, 369] width 34 height 20
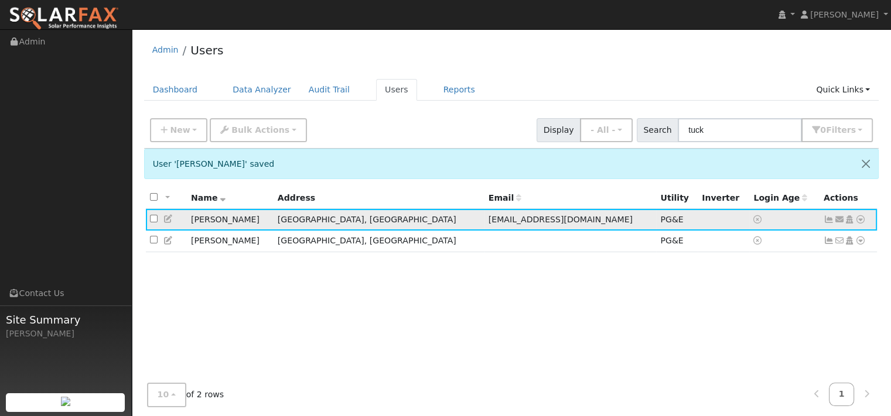
click at [834, 224] on icon at bounding box center [839, 220] width 11 height 8
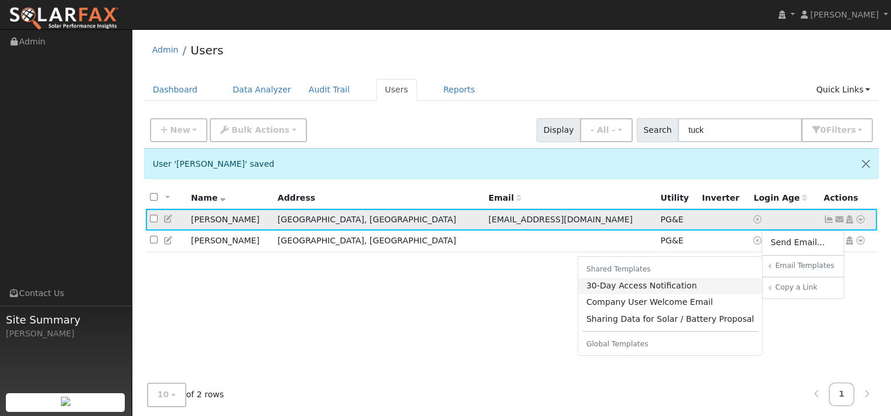
click at [597, 295] on link "30-Day Access Notification" at bounding box center [670, 286] width 184 height 16
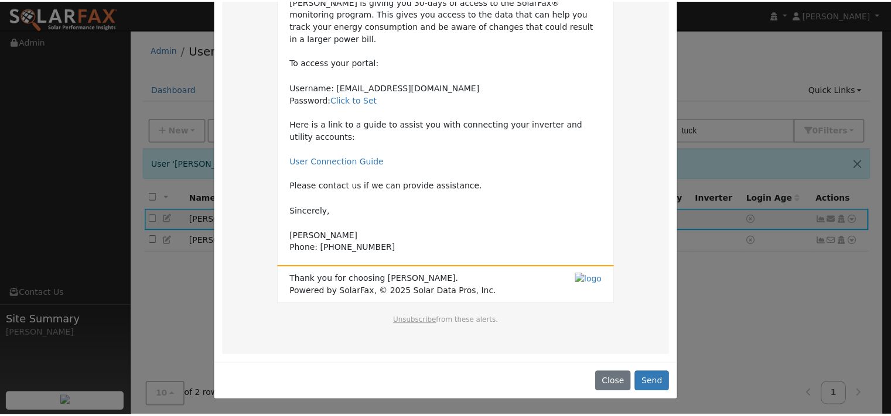
scroll to position [249, 0]
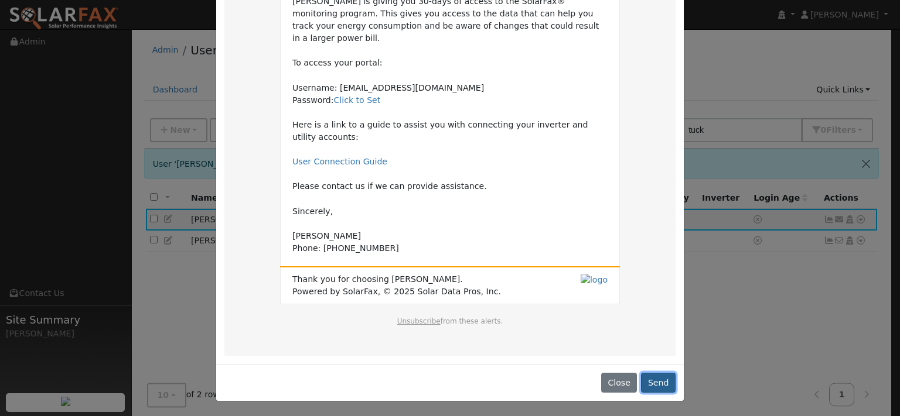
click at [657, 378] on button "Send" at bounding box center [658, 383] width 35 height 20
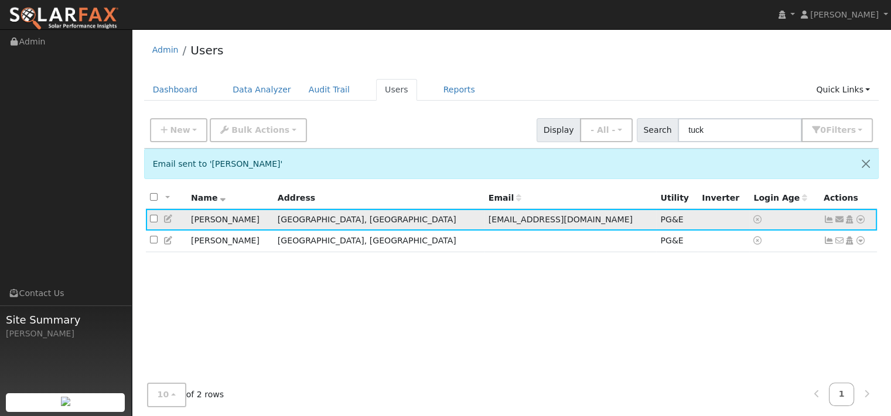
click at [856, 224] on icon at bounding box center [860, 220] width 11 height 8
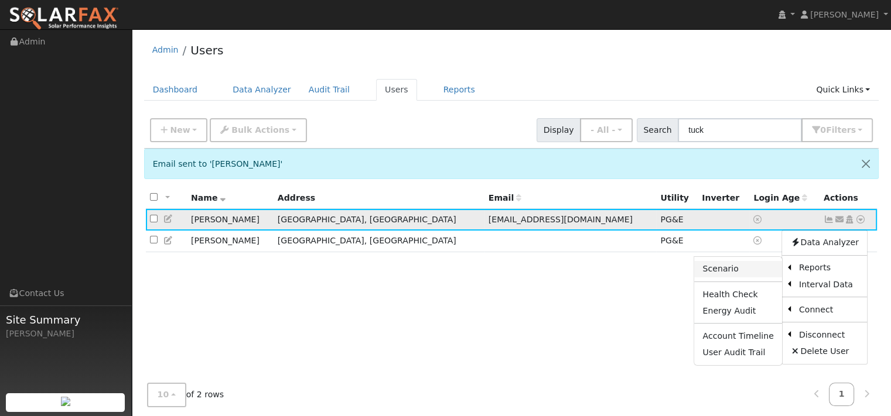
click at [717, 278] on link "Scenario" at bounding box center [737, 269] width 87 height 16
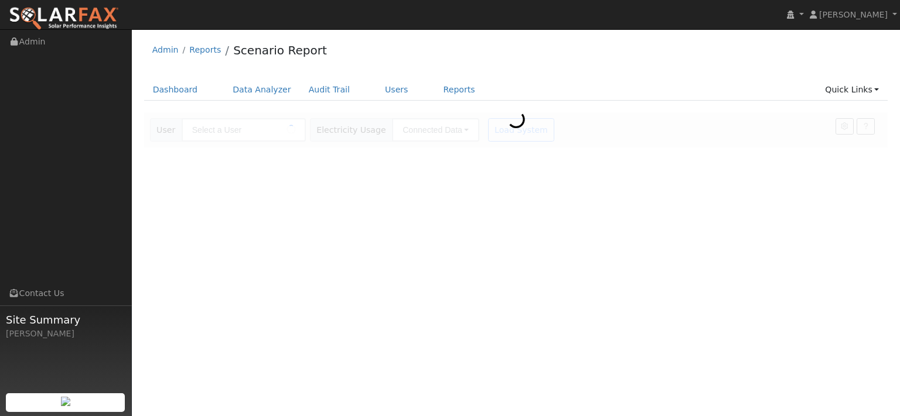
type input "[PERSON_NAME]"
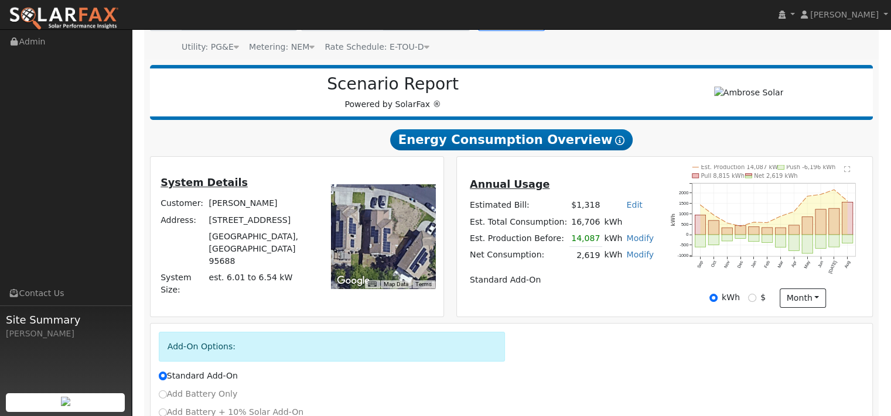
scroll to position [117, 0]
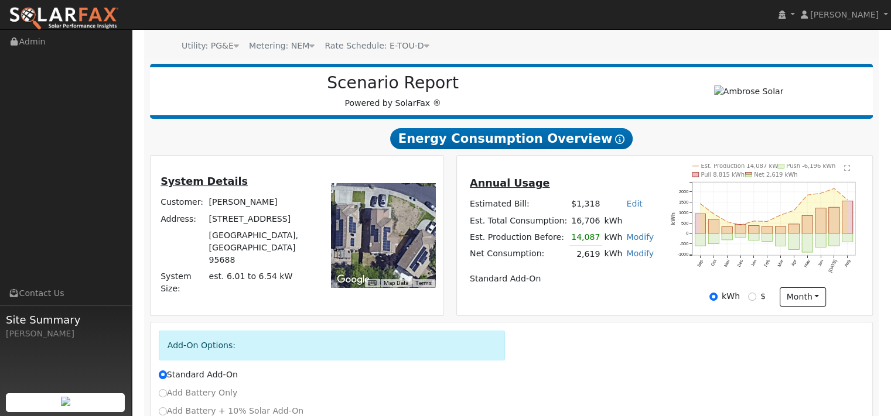
scroll to position [117, 0]
